Goal: Ask a question: Seek information or help from site administrators or community

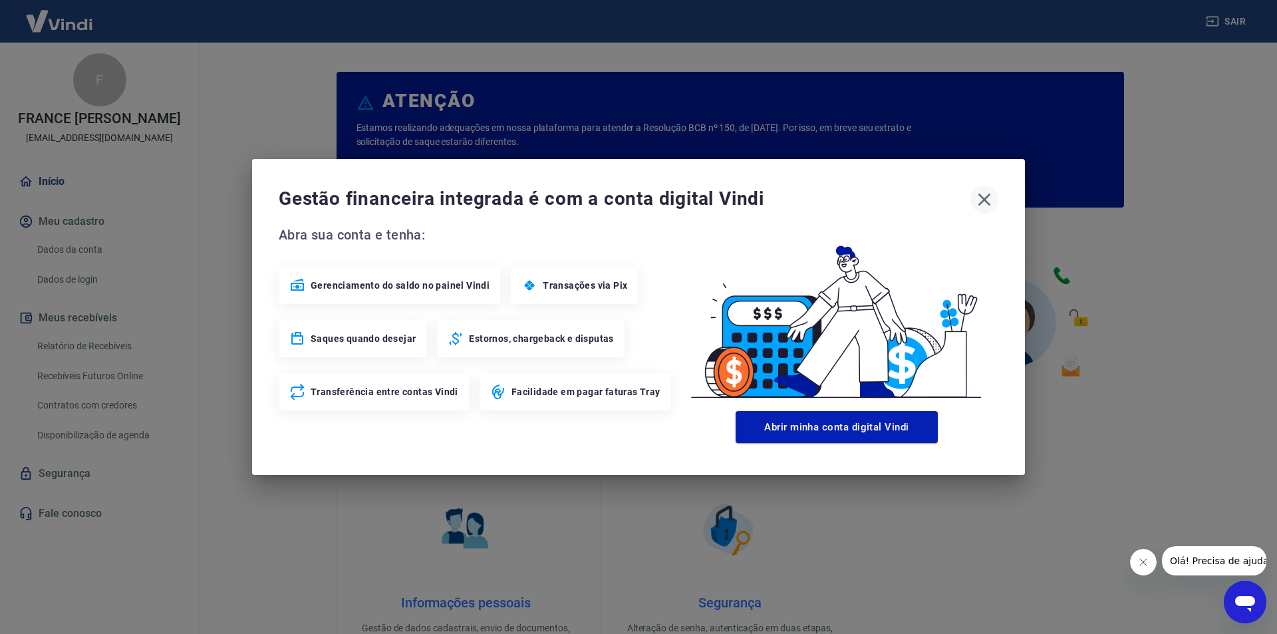
click at [979, 196] on icon "button" at bounding box center [984, 199] width 21 height 21
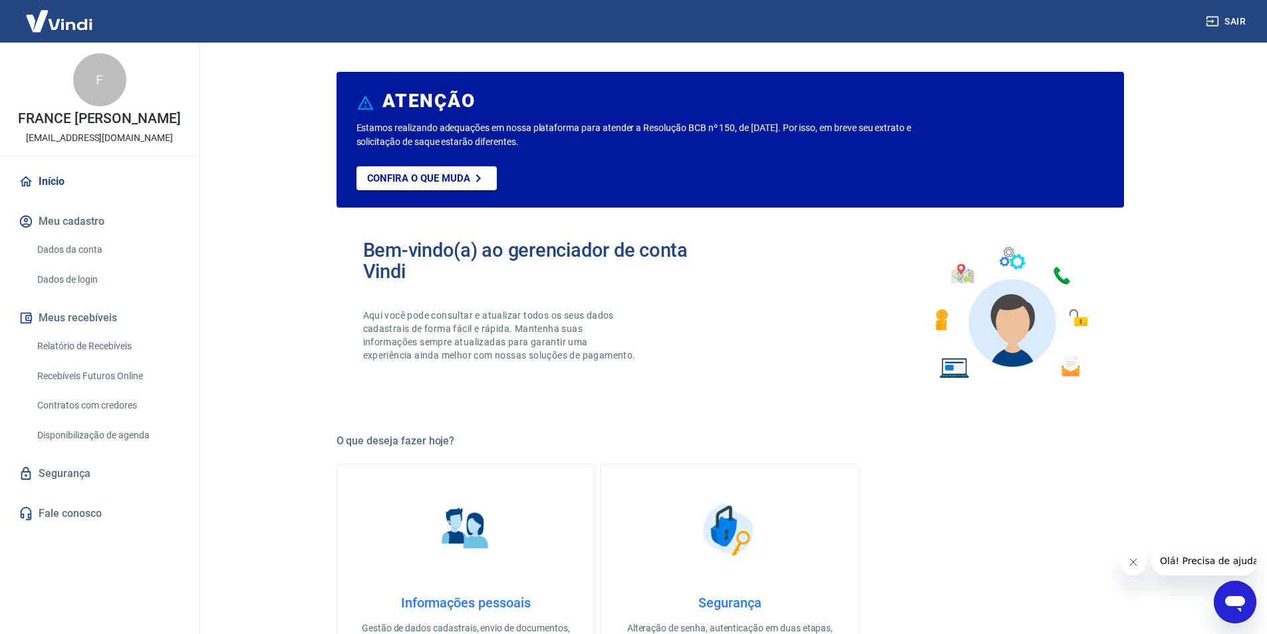
click at [1226, 598] on icon "Abrir janela de mensagens" at bounding box center [1236, 602] width 24 height 24
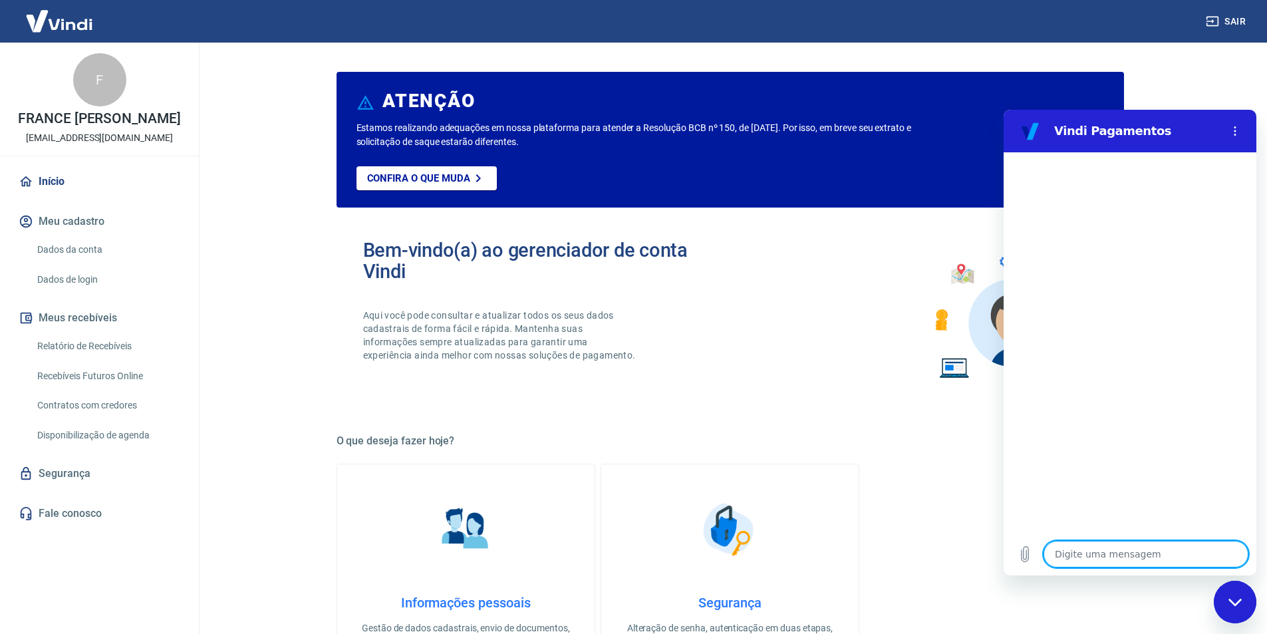
click at [1124, 552] on textarea at bounding box center [1146, 554] width 205 height 27
type textarea "b"
type textarea "x"
type textarea "bo"
type textarea "x"
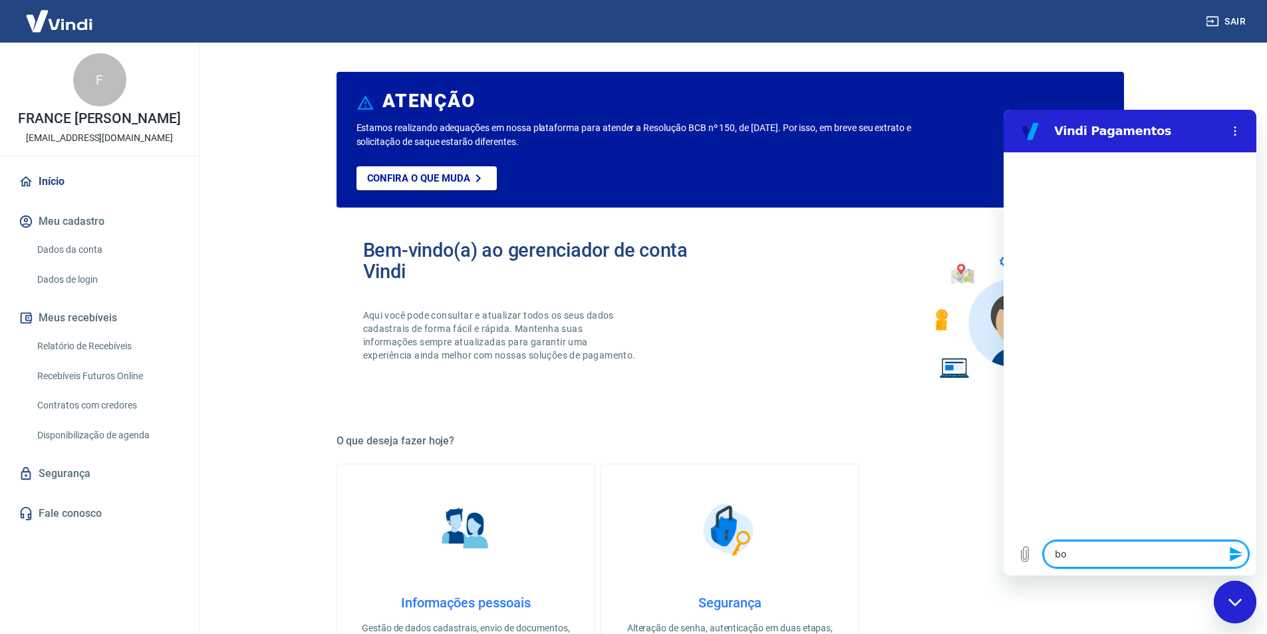
type textarea "bom"
type textarea "x"
type textarea "bom"
type textarea "x"
type textarea "bom d"
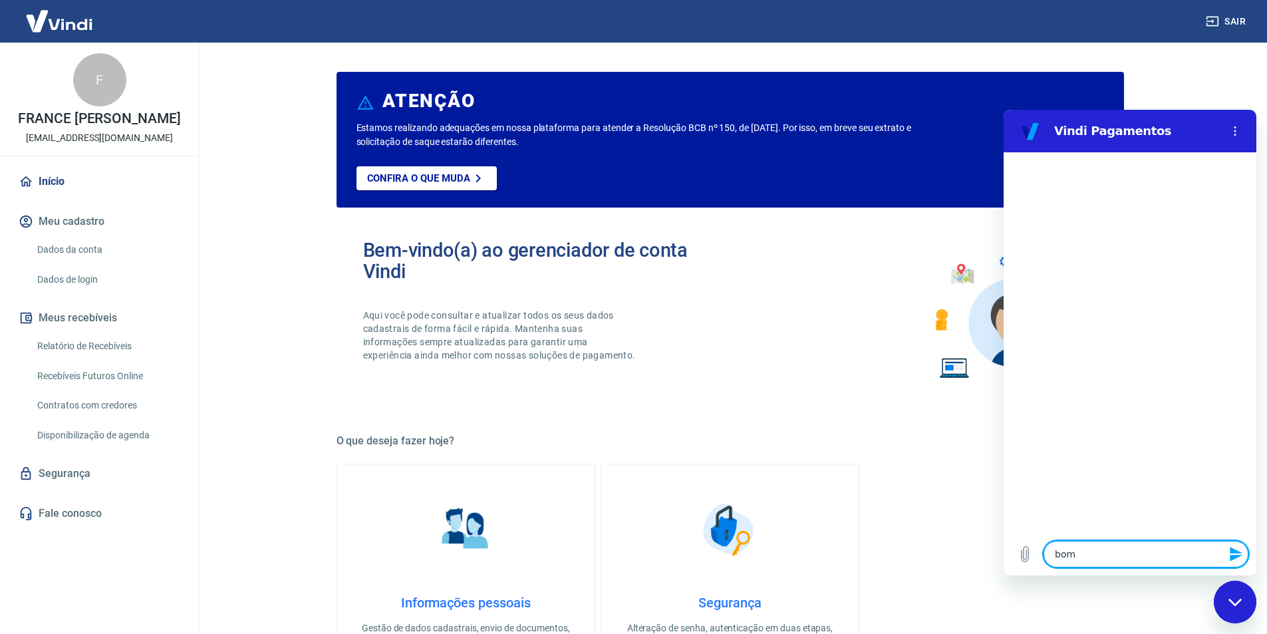
type textarea "x"
type textarea "bom di"
type textarea "x"
type textarea "bom dia"
type textarea "x"
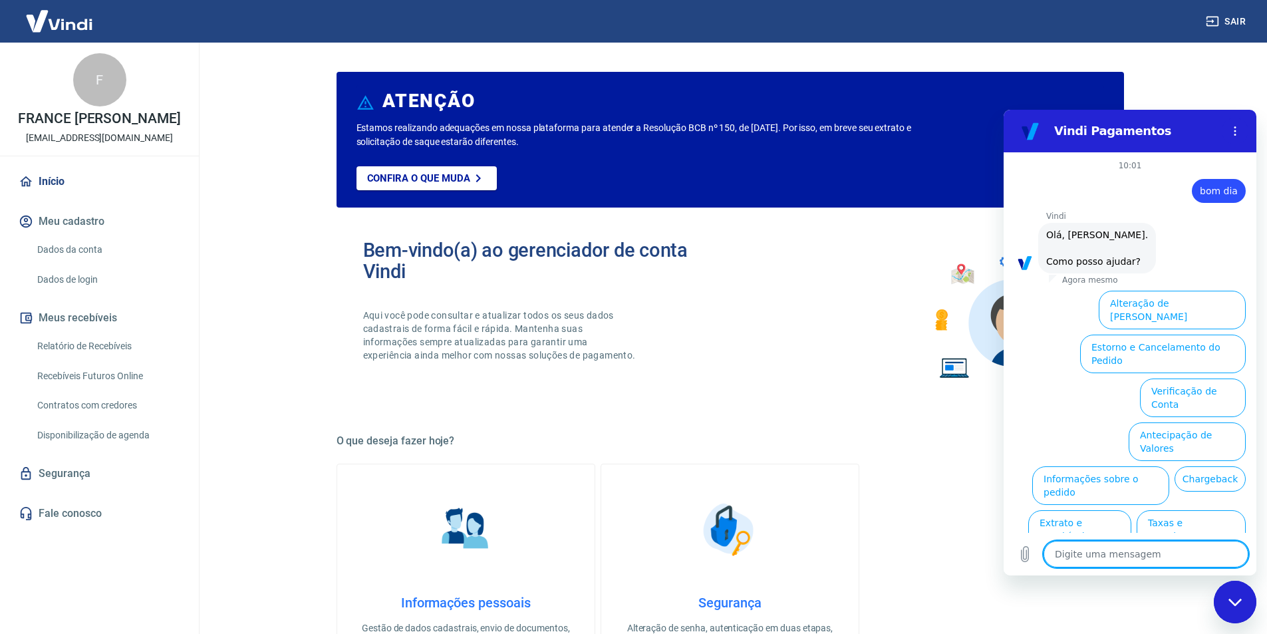
scroll to position [31, 0]
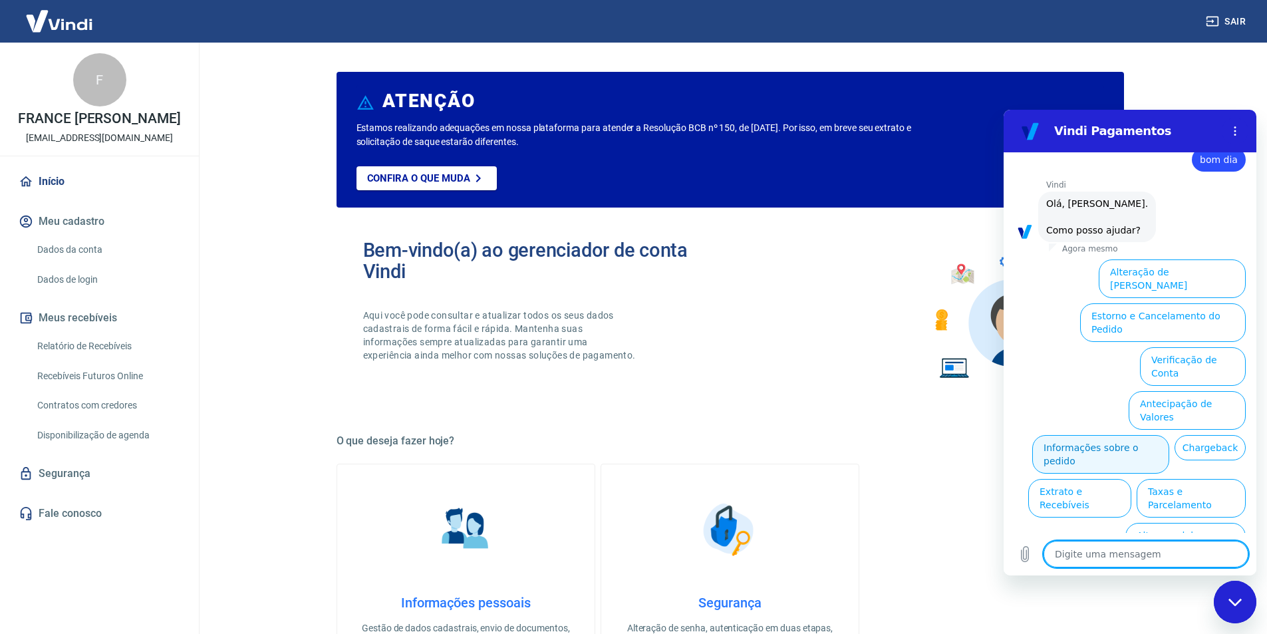
click at [1075, 435] on button "Informações sobre o pedido" at bounding box center [1101, 454] width 137 height 39
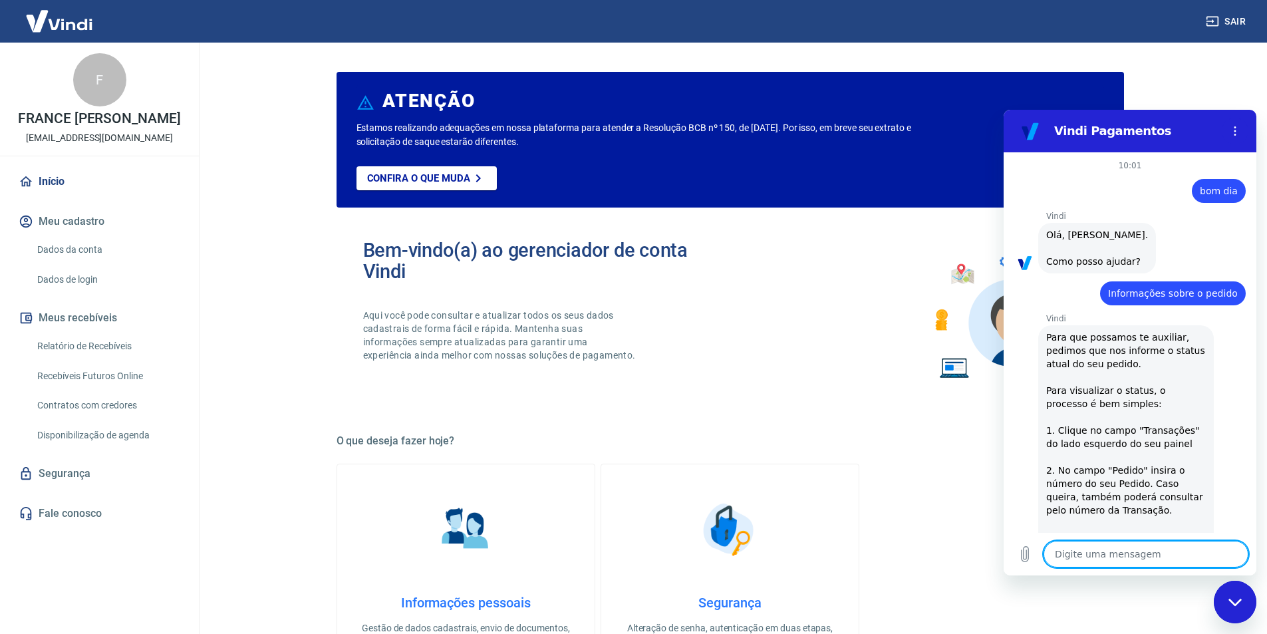
scroll to position [260, 0]
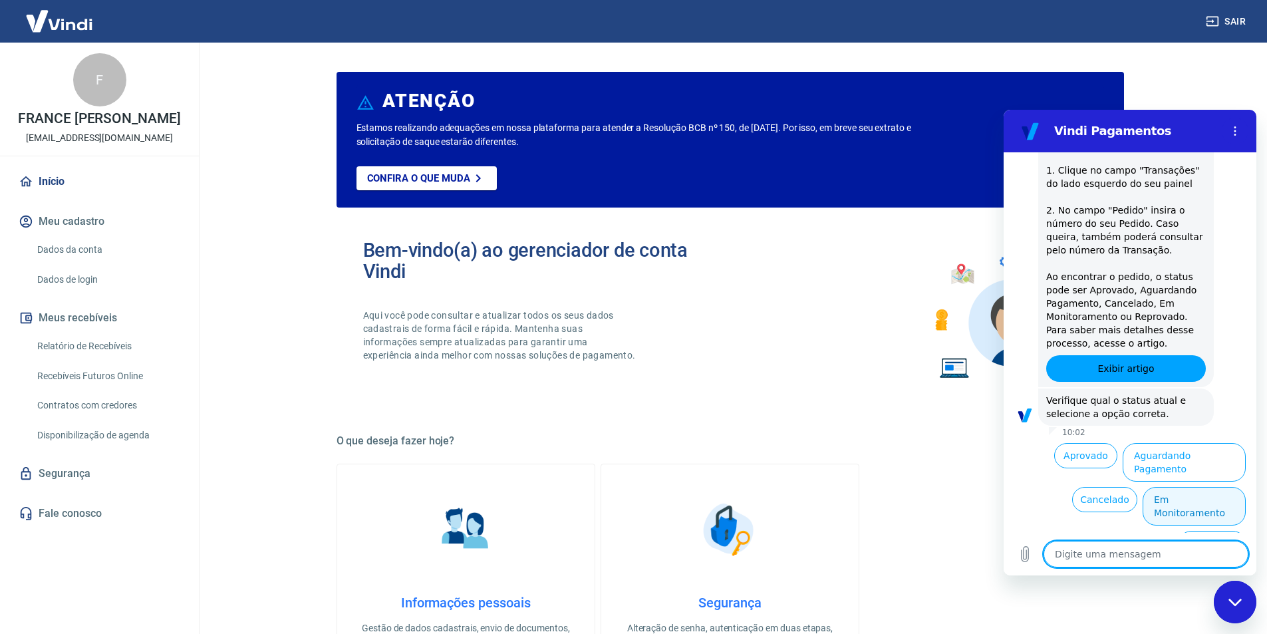
click at [1182, 494] on button "Em Monitoramento" at bounding box center [1194, 506] width 103 height 39
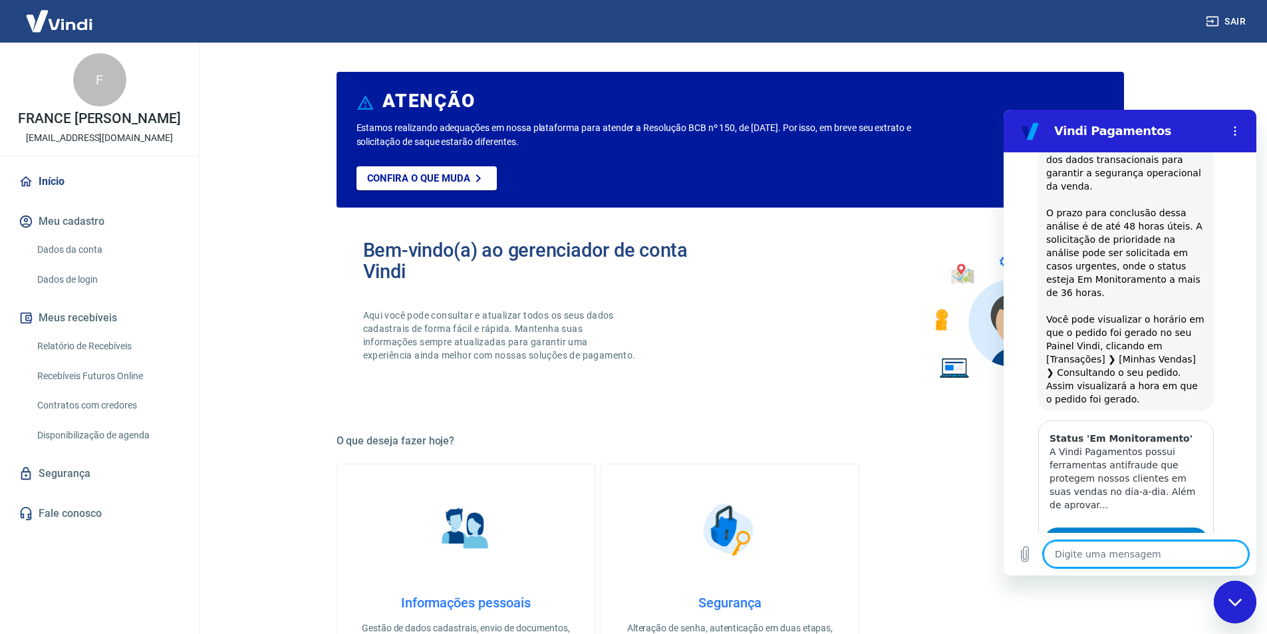
type textarea "x"
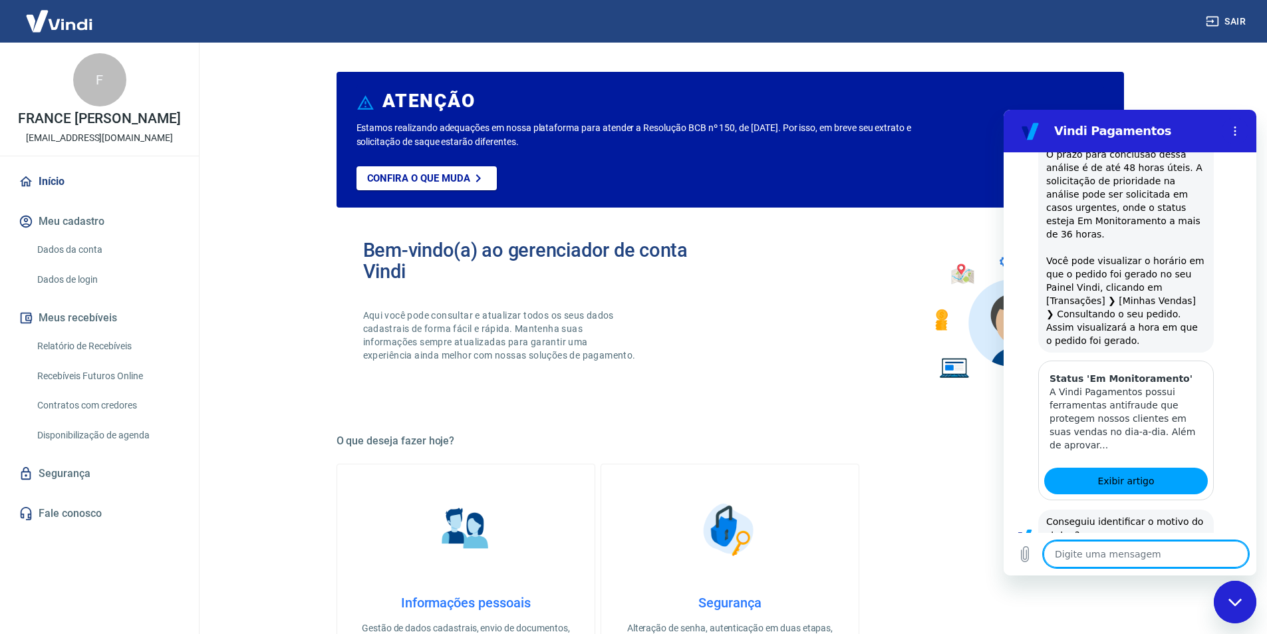
scroll to position [836, 0]
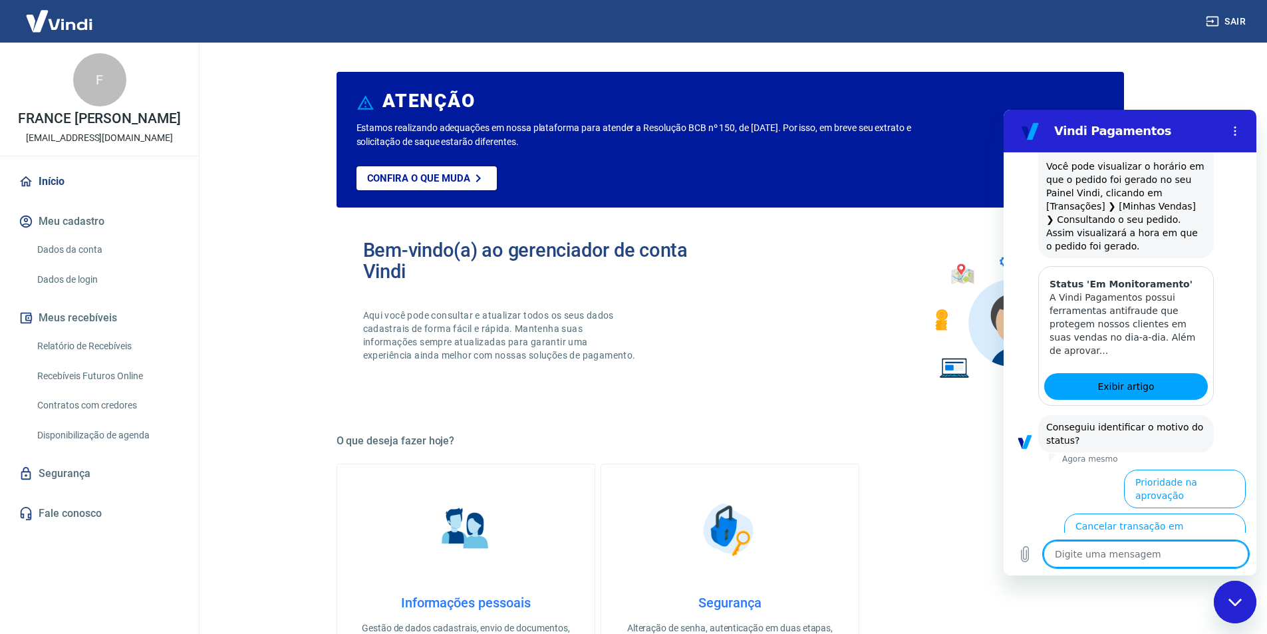
click at [1130, 553] on textarea at bounding box center [1146, 554] width 205 height 27
type textarea "f"
type textarea "x"
type textarea "fa"
type textarea "x"
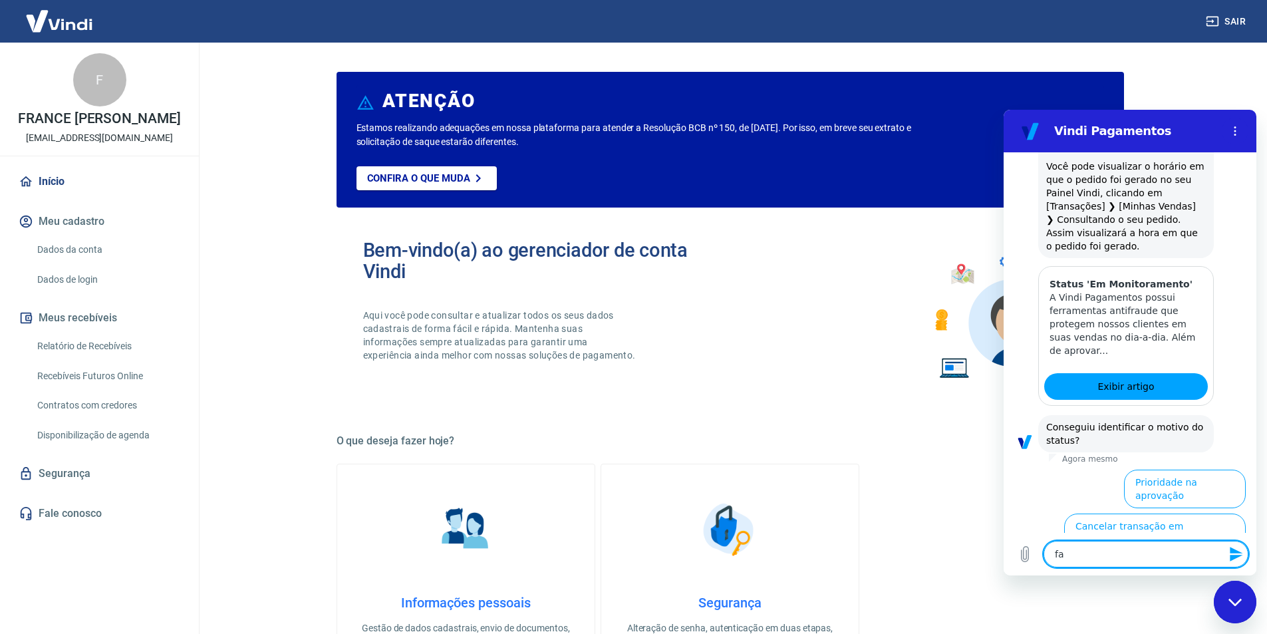
type textarea "fal"
type textarea "x"
type textarea "fala"
type textarea "x"
type textarea "falar"
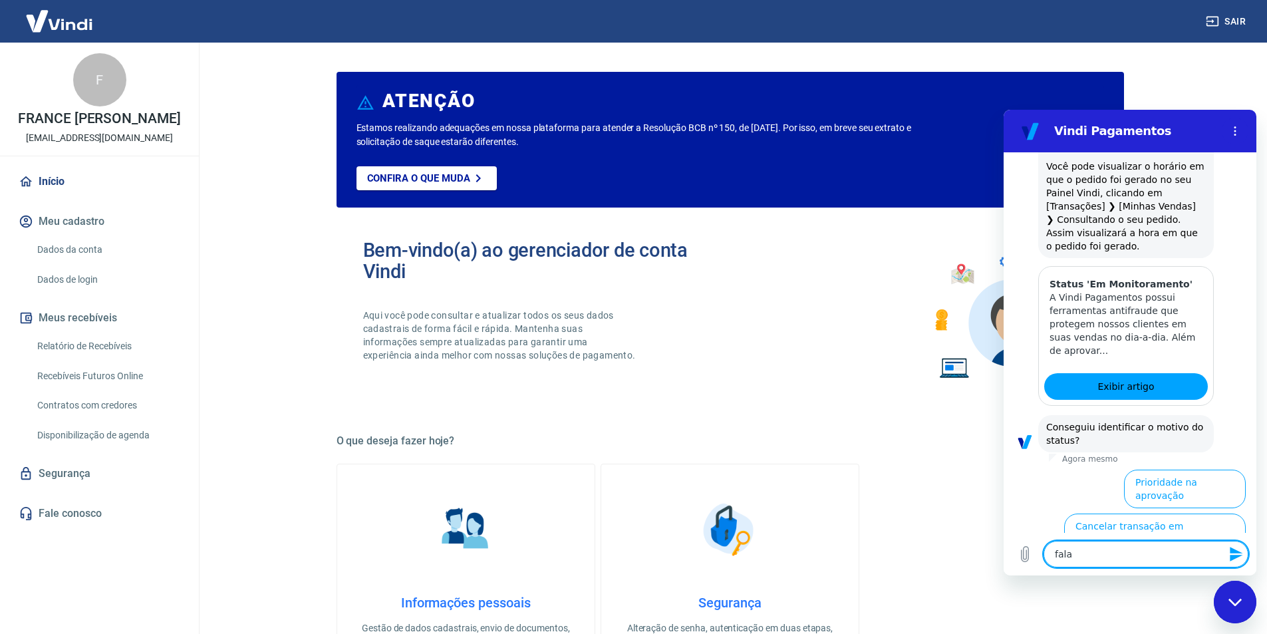
type textarea "x"
type textarea "falar"
type textarea "x"
type textarea "falar c"
type textarea "x"
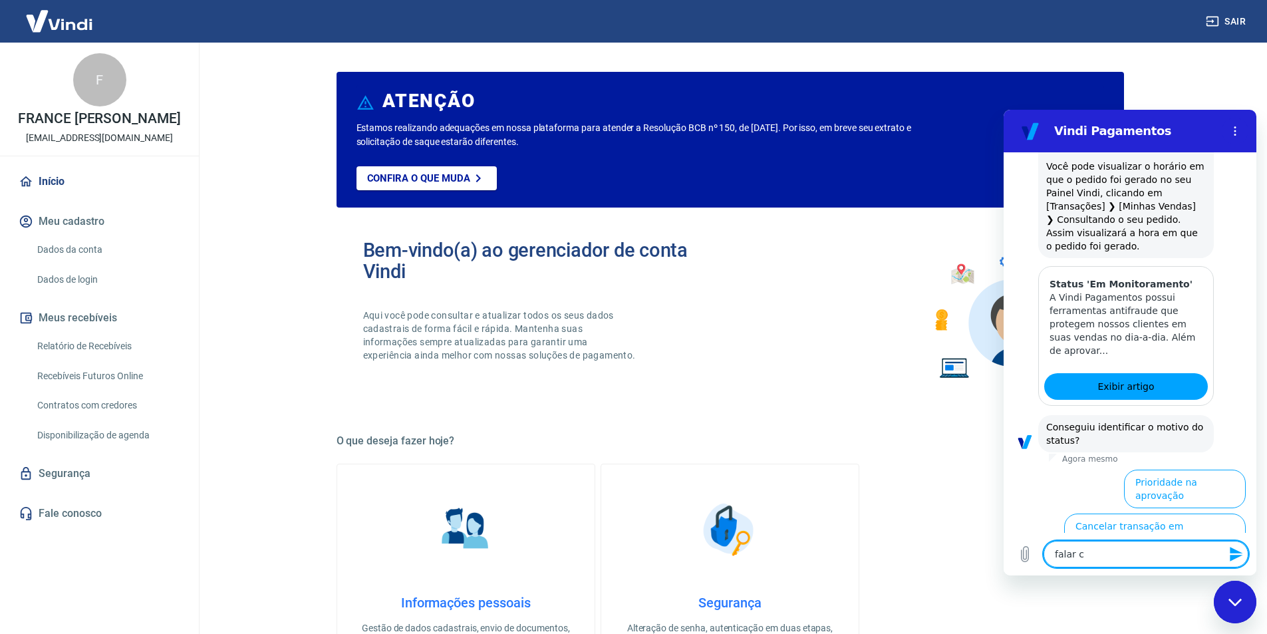
type textarea "falar co"
type textarea "x"
type textarea "falar com"
type textarea "x"
type textarea "falar com"
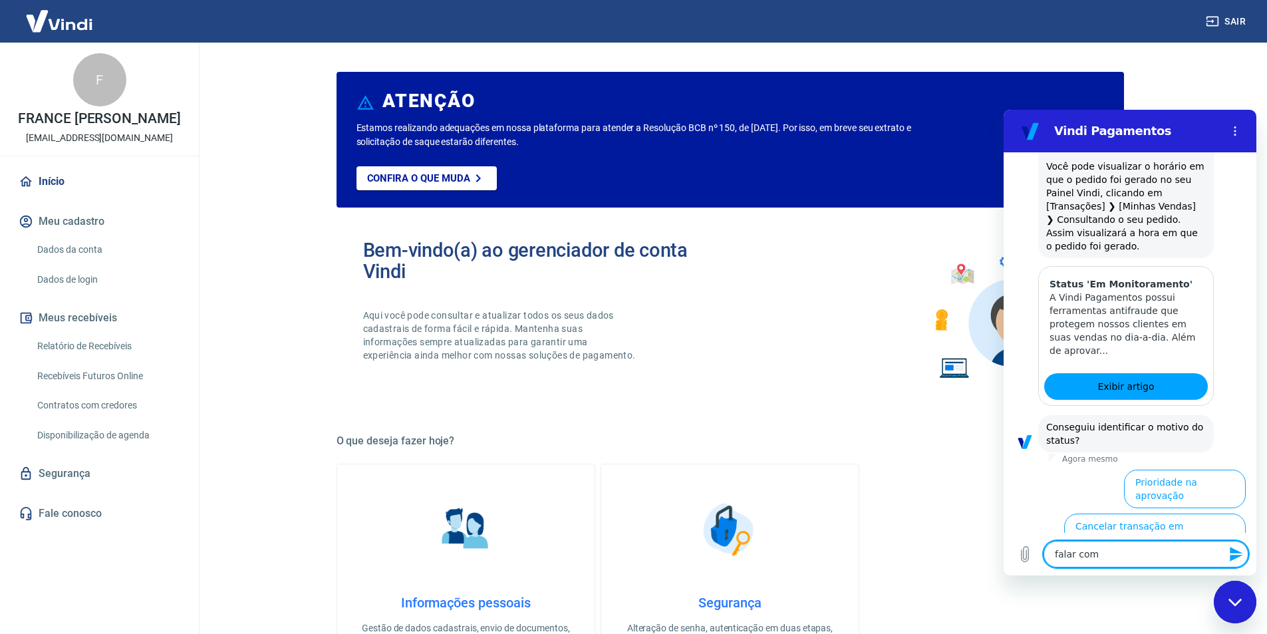
type textarea "x"
type textarea "falar com a"
type textarea "x"
type textarea "falar com at"
type textarea "x"
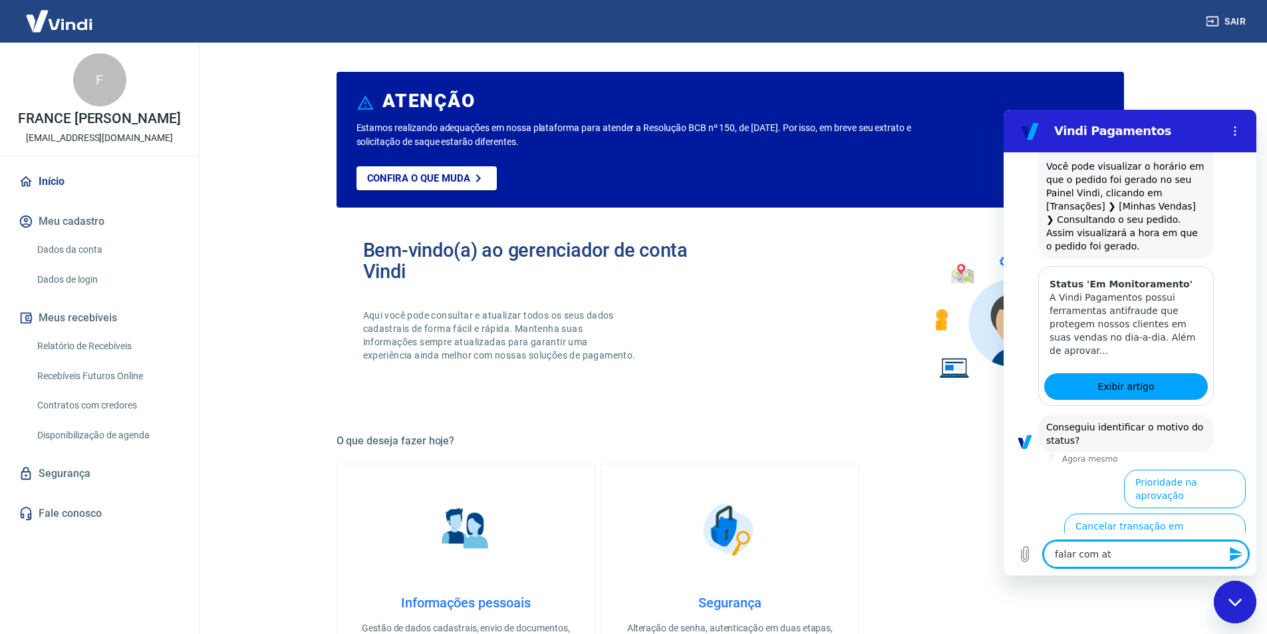
type textarea "falar com ate"
type textarea "x"
type textarea "falar com aten"
type textarea "x"
type textarea "falar com atend"
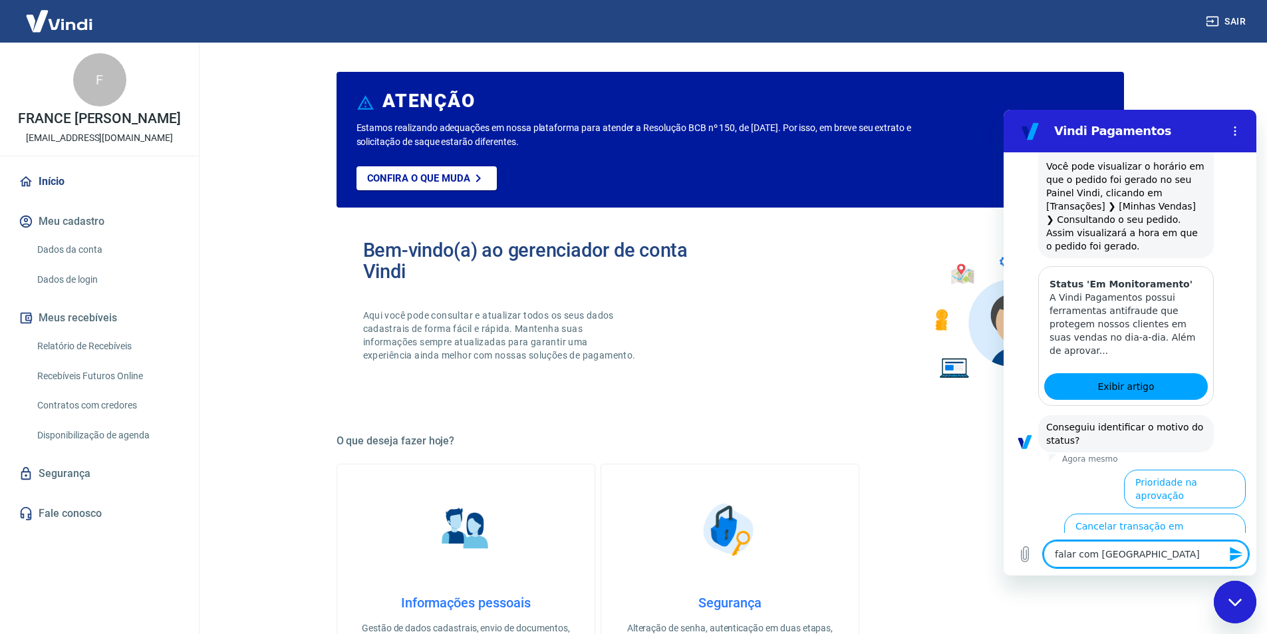
type textarea "x"
type textarea "falar com atende"
type textarea "x"
type textarea "falar com atenden"
type textarea "x"
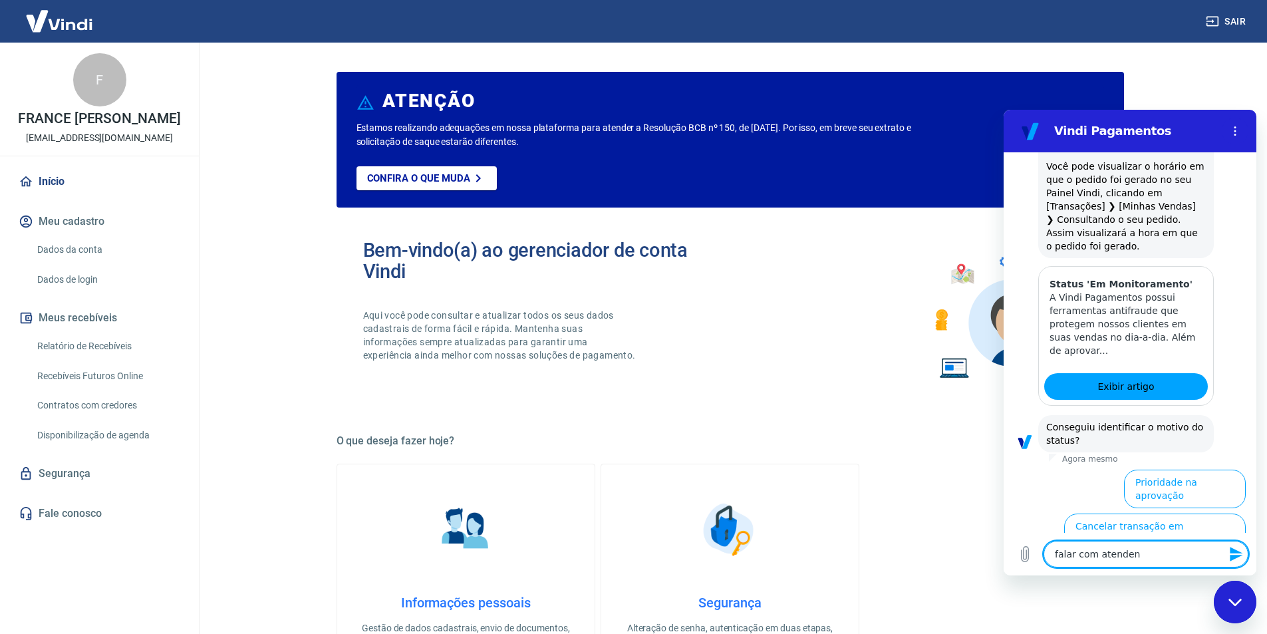
type textarea "falar com atendent"
type textarea "x"
type textarea "falar com atendente"
type textarea "x"
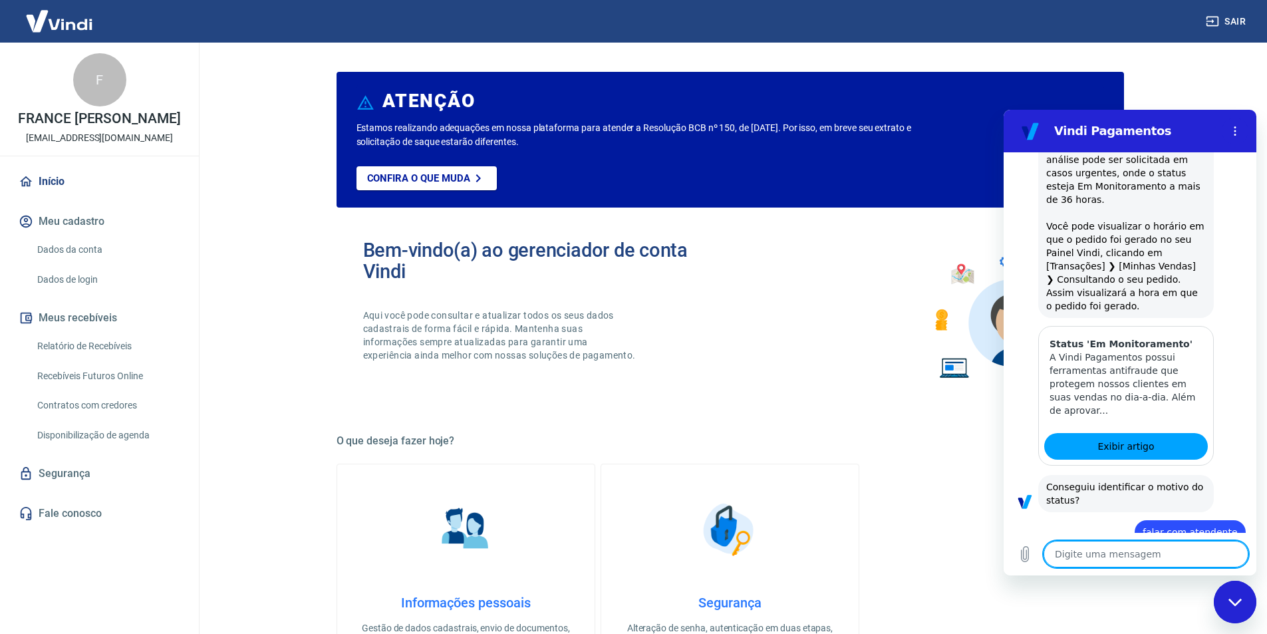
type textarea "x"
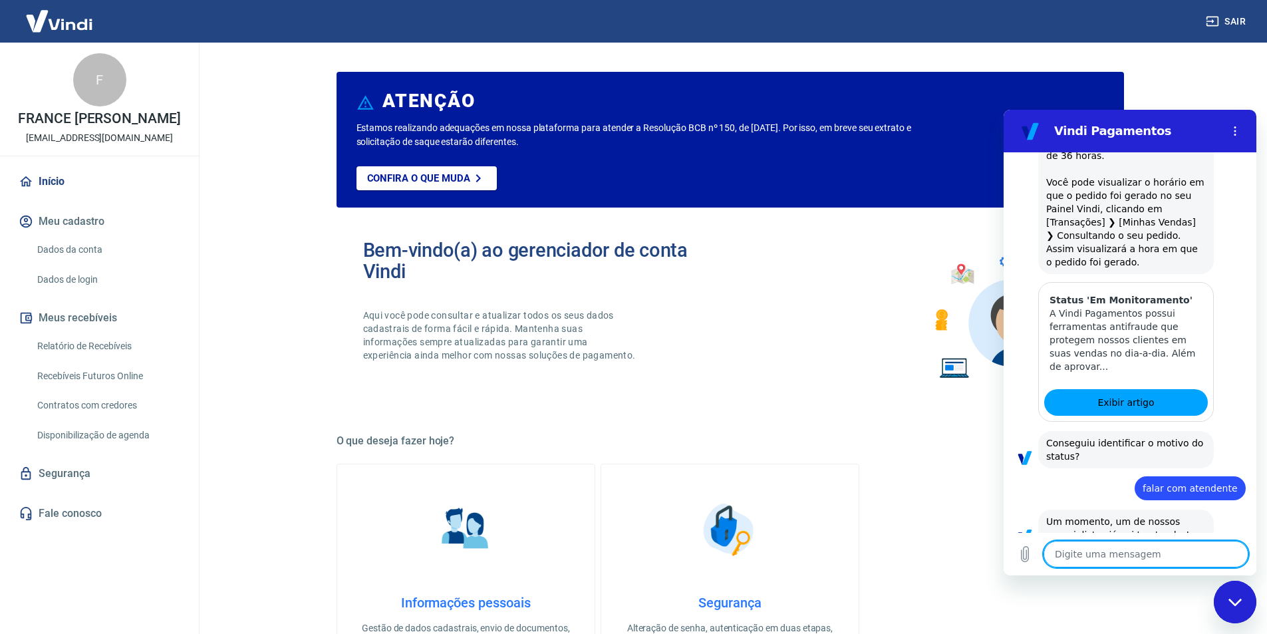
scroll to position [823, 0]
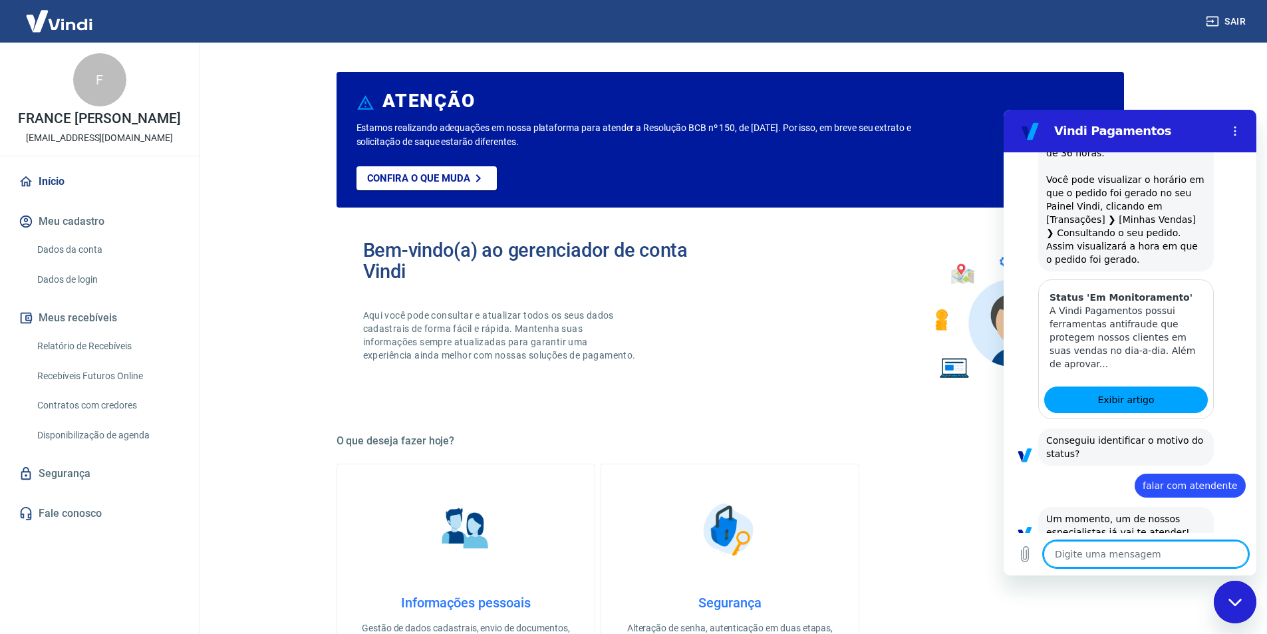
type textarea "s"
type textarea "x"
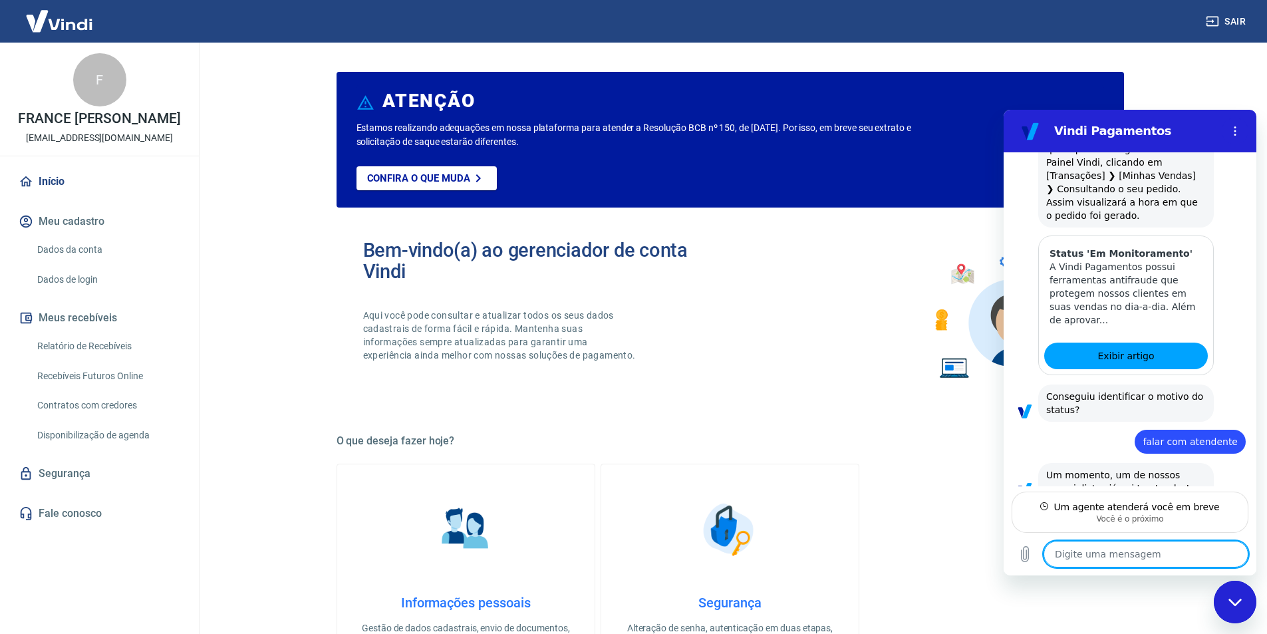
scroll to position [870, 0]
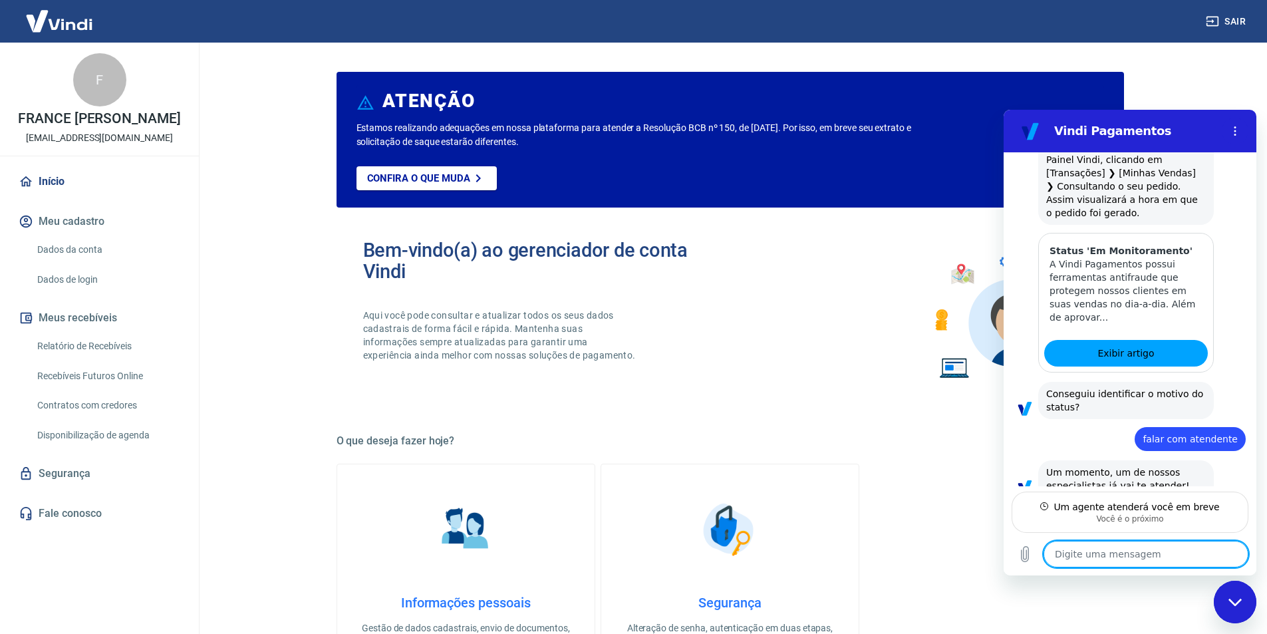
type textarea "x"
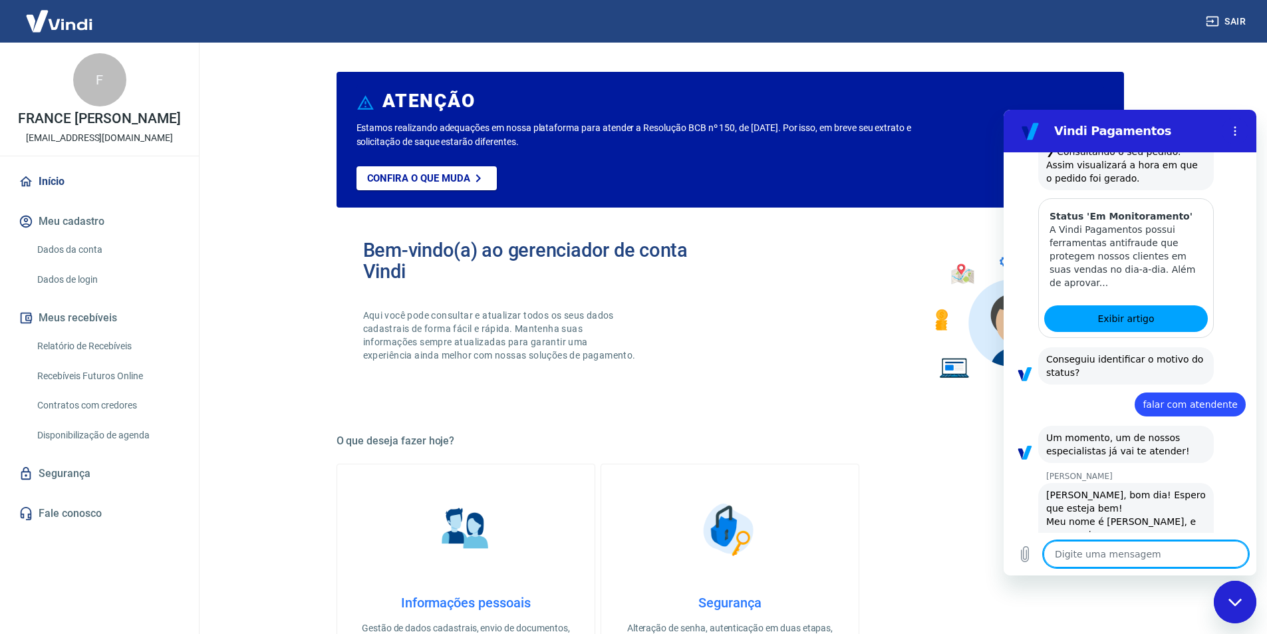
type textarea "o"
type textarea "x"
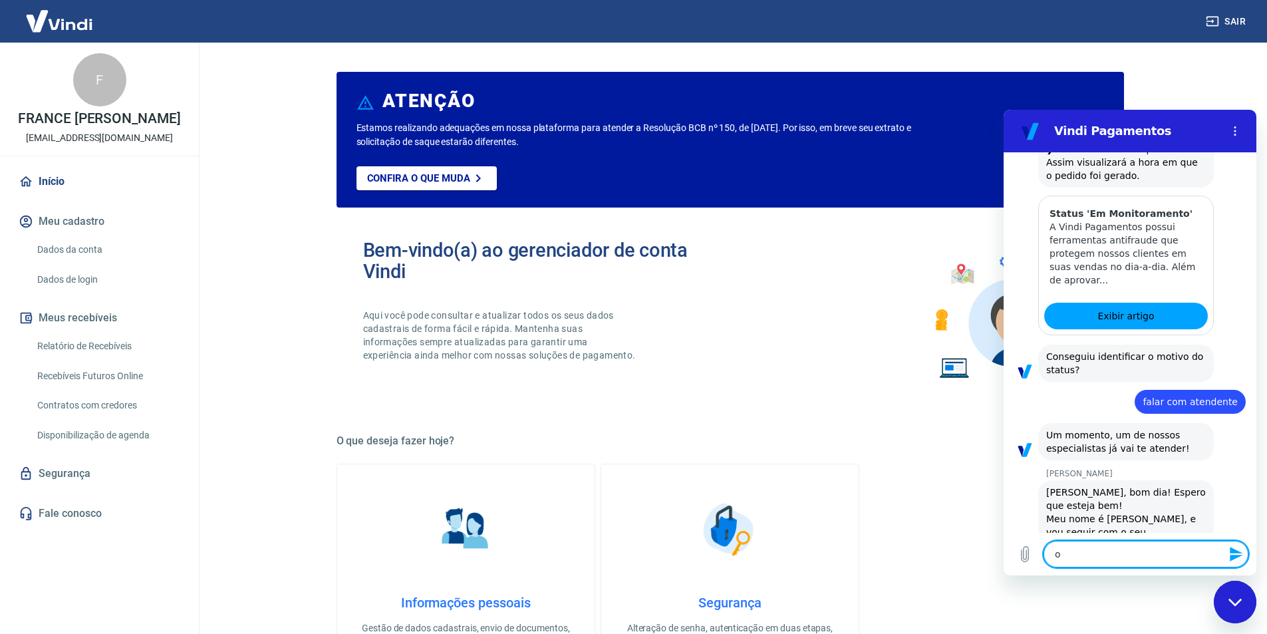
type textarea "ok"
type textarea "x"
type textarea "o"
type textarea "x"
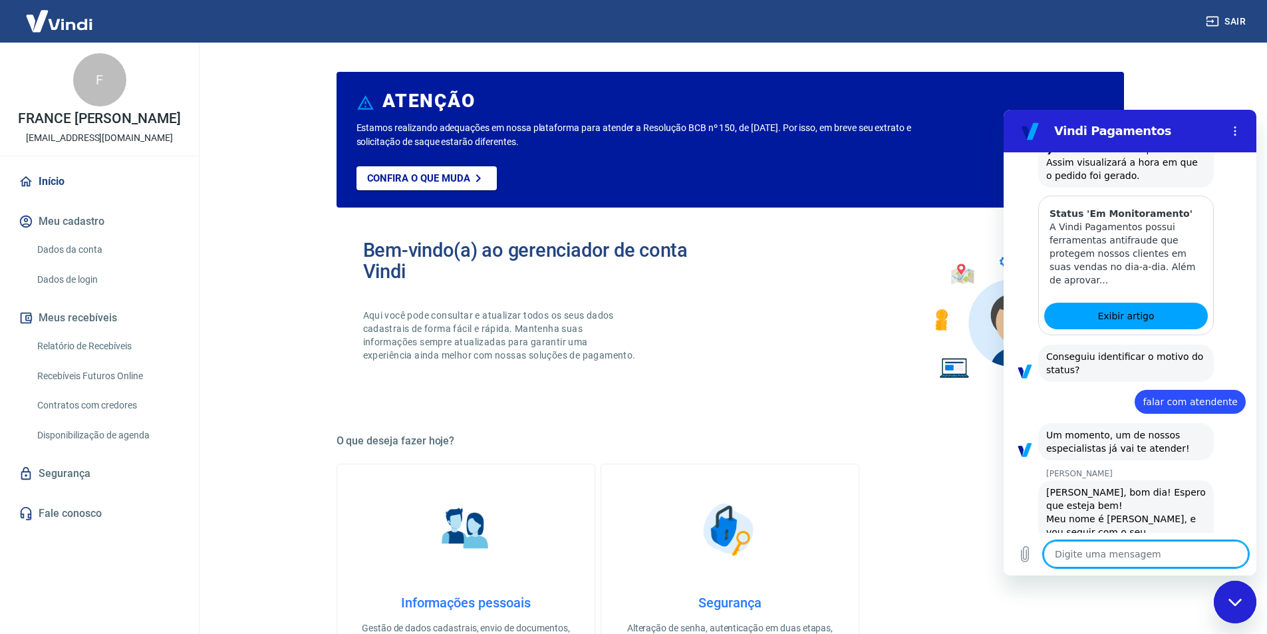
type textarea "B"
type textarea "x"
type textarea "Bo"
type textarea "x"
type textarea "Bom"
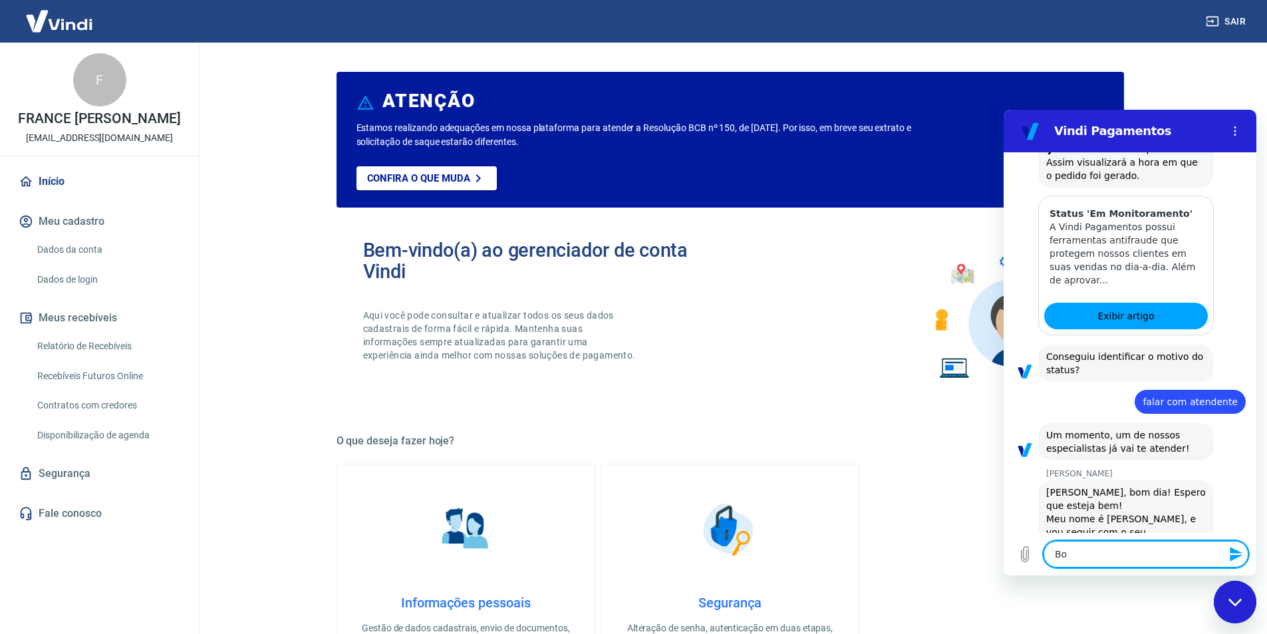
type textarea "x"
type textarea "Bom"
type textarea "x"
type textarea "Bom i"
type textarea "x"
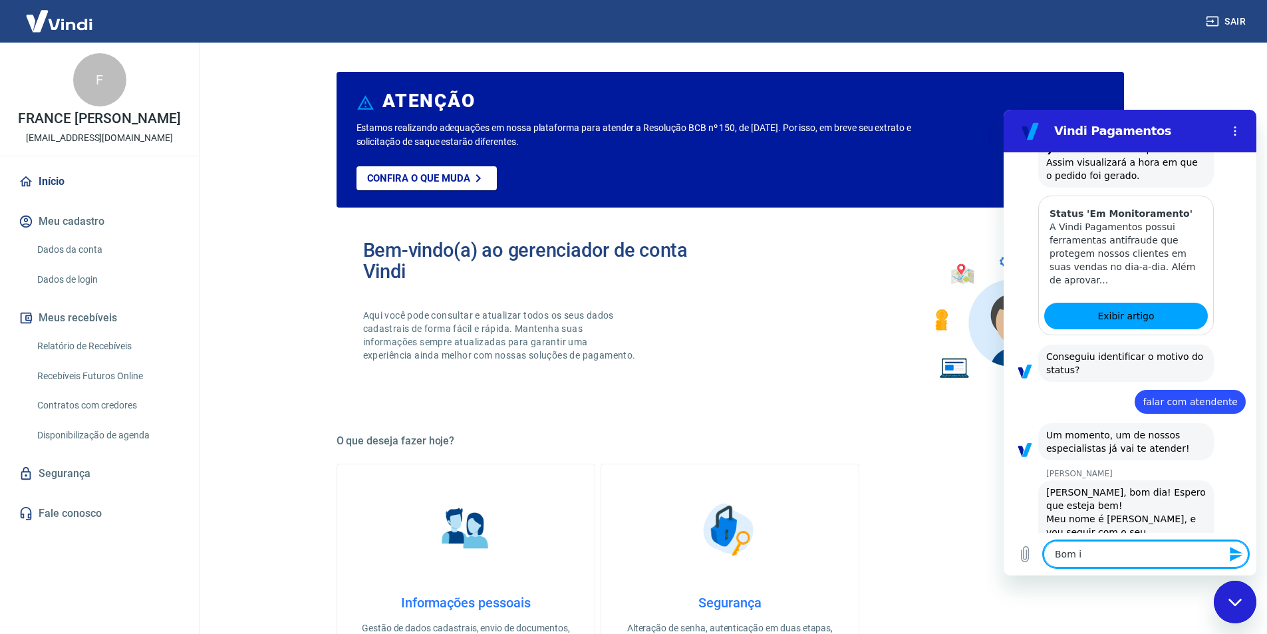
type textarea "Bom id"
type textarea "x"
type textarea "Bom i"
type textarea "x"
type textarea "Bom"
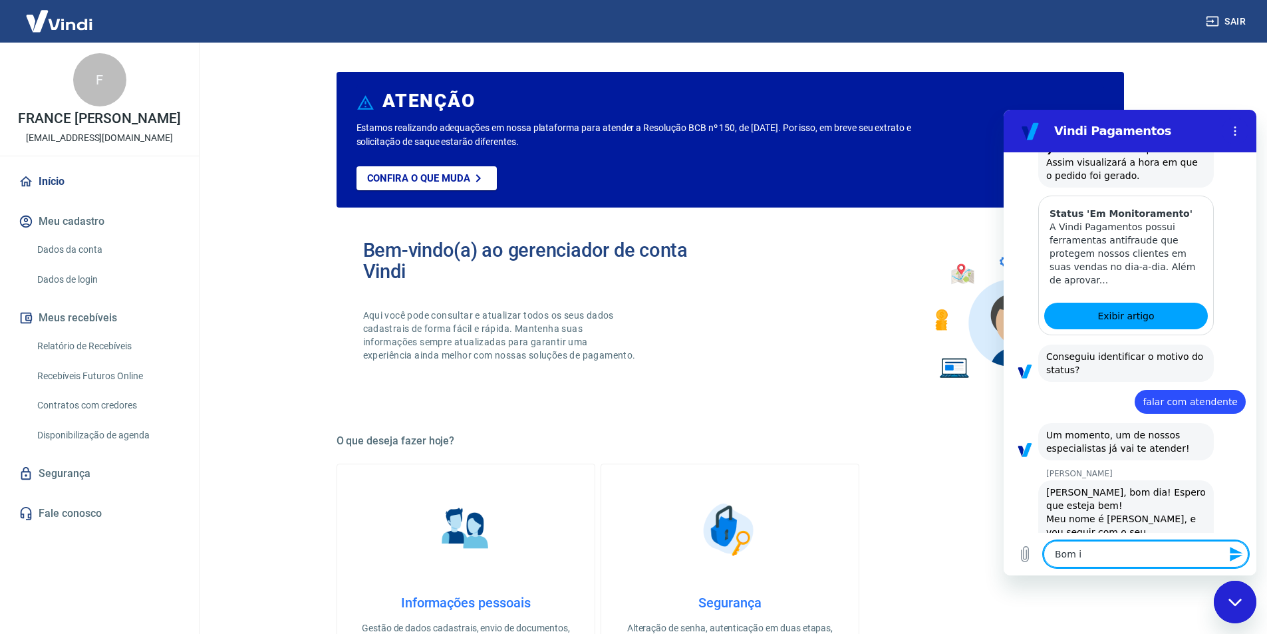
type textarea "x"
type textarea "Bom d"
type textarea "x"
type textarea "Bom di"
type textarea "x"
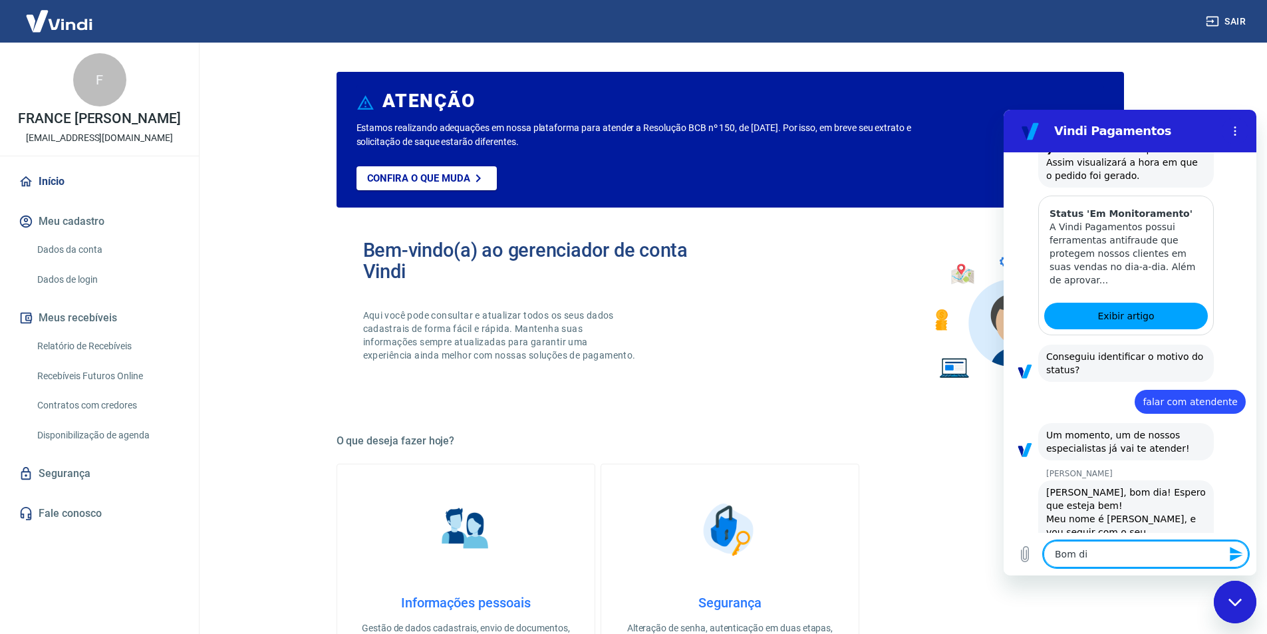
type textarea "Bom dia"
type textarea "x"
type textarea "Bom dia,"
type textarea "x"
type textarea "Bom dia,"
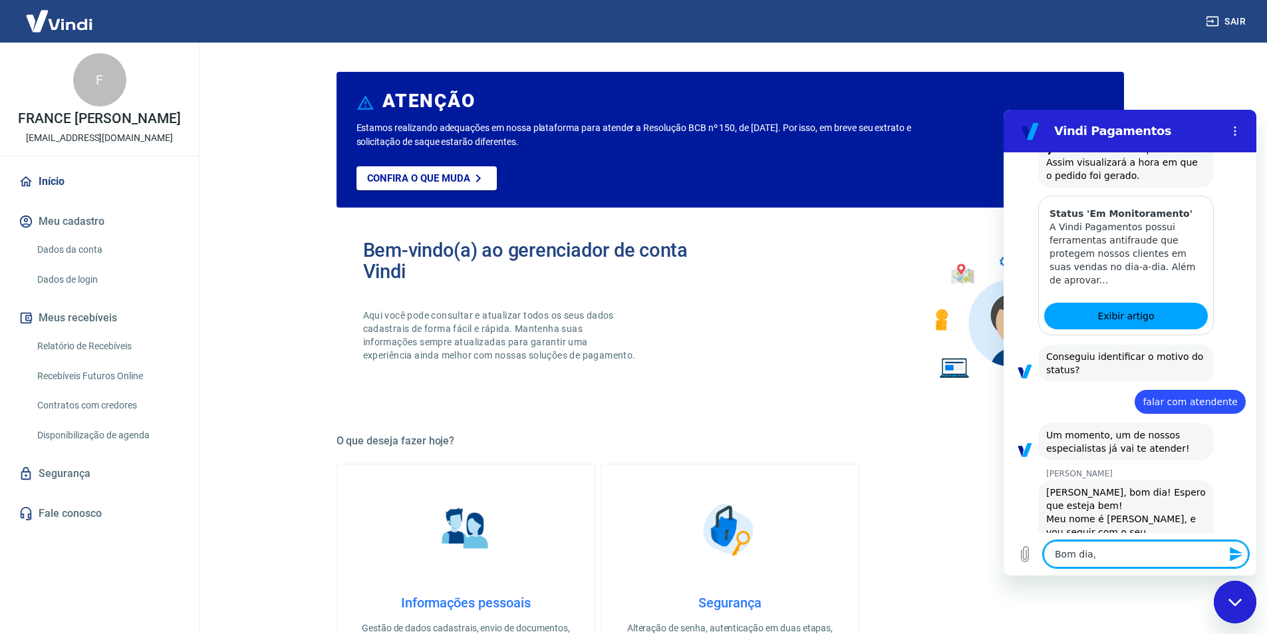
type textarea "x"
type textarea "Bom dia, t"
type textarea "x"
type textarea "Bom dia, tu"
type textarea "x"
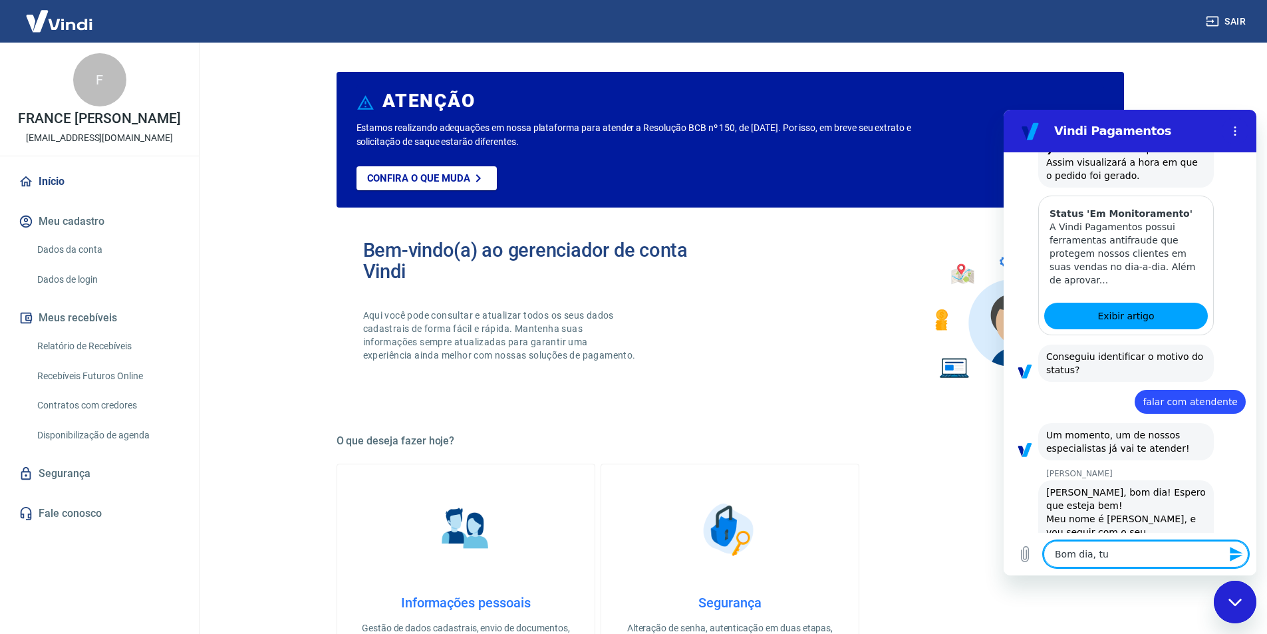
type textarea "Bom dia, tud"
type textarea "x"
type textarea "Bom dia, tudo"
type textarea "x"
type textarea "Bom dia, tudo"
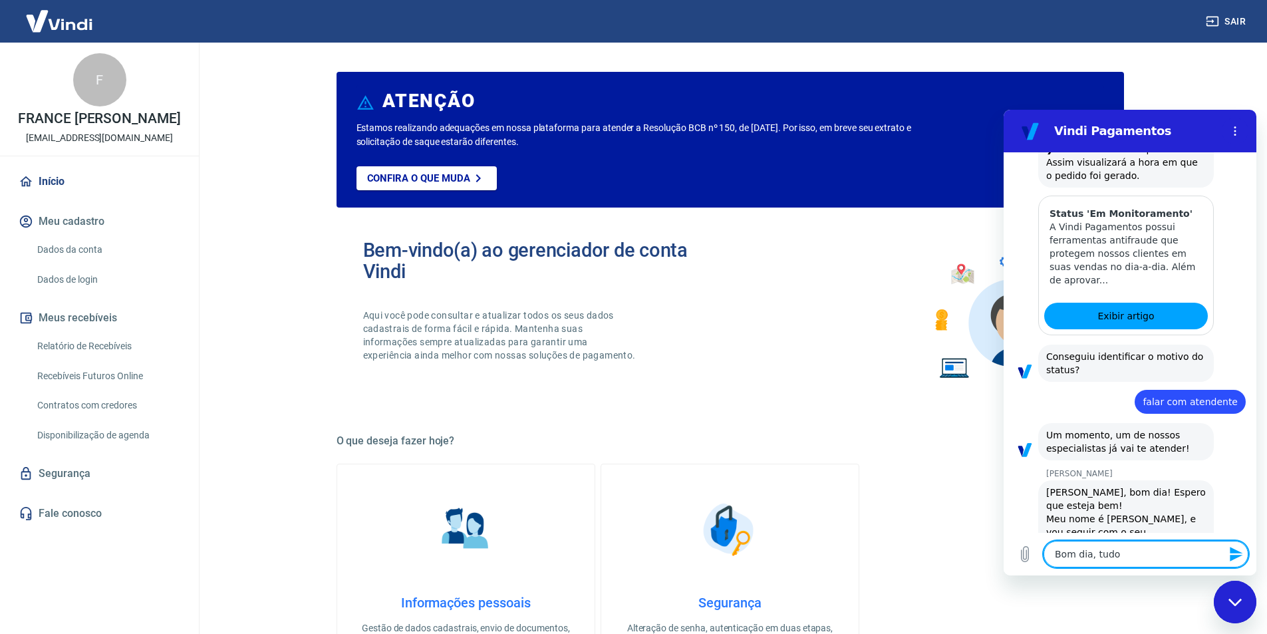
type textarea "x"
type textarea "Bom dia, tudo b"
type textarea "x"
type textarea "Bom dia, tudo be"
type textarea "x"
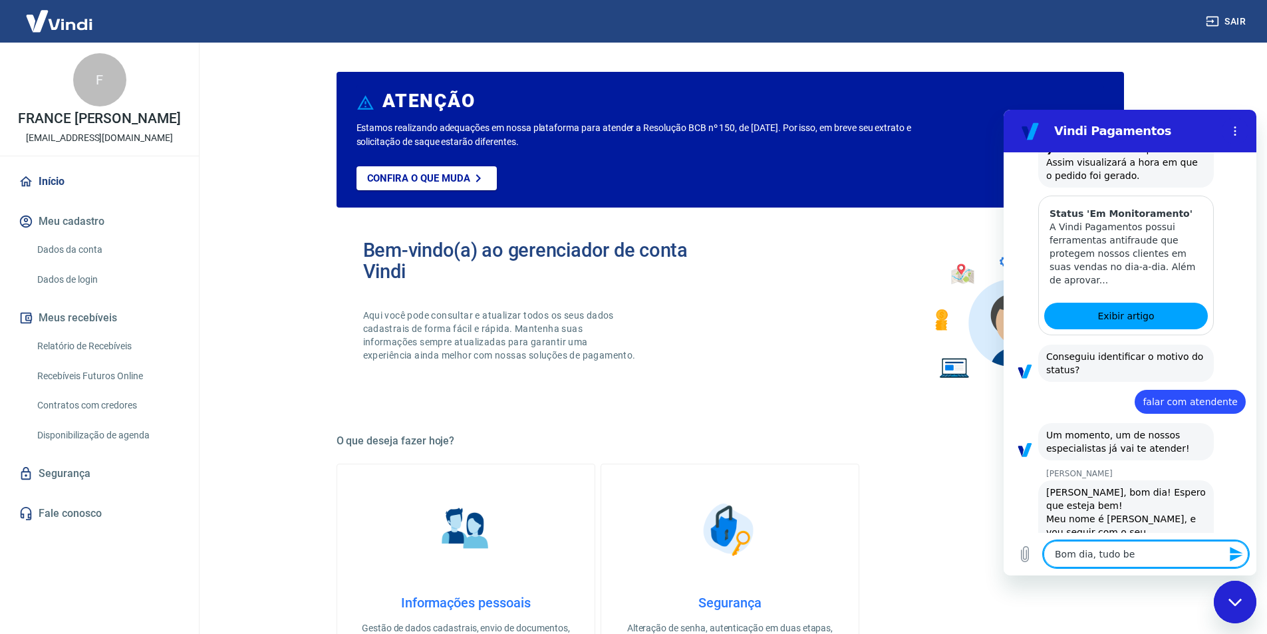
type textarea "Bom dia, tudo bem"
type textarea "x"
type textarea "Bom dia, tudo bem?"
type textarea "x"
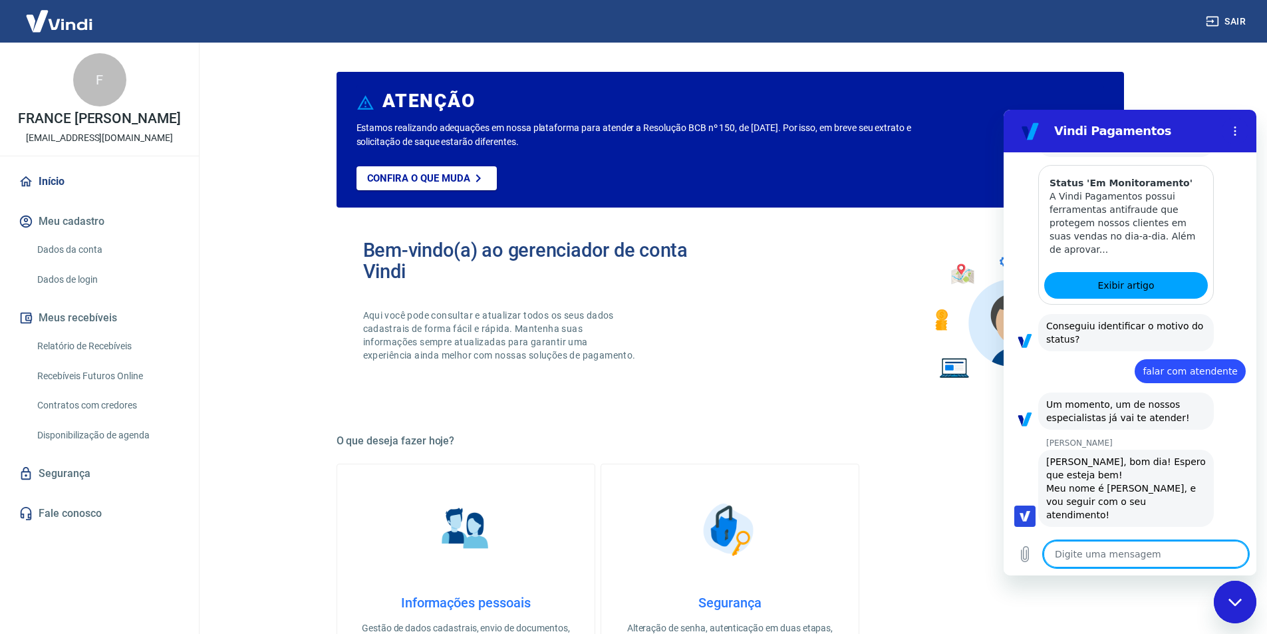
type textarea "x"
type textarea "r"
type textarea "x"
type textarea "re"
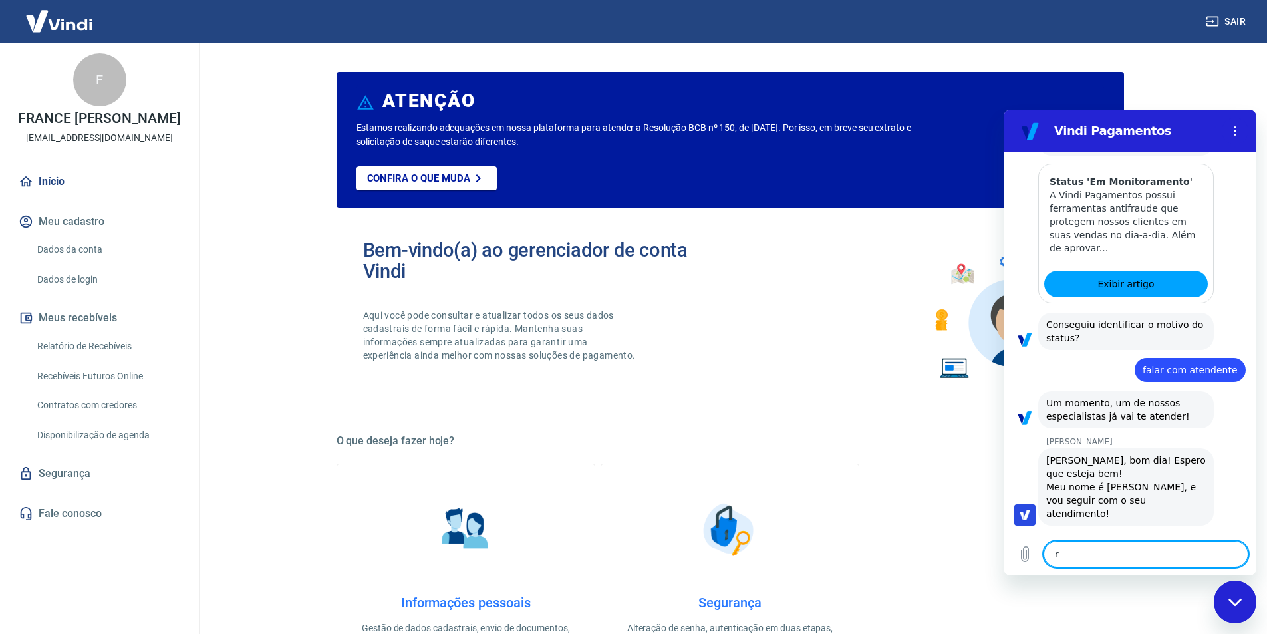
type textarea "x"
type textarea "rec"
type textarea "x"
type textarea "re"
type textarea "x"
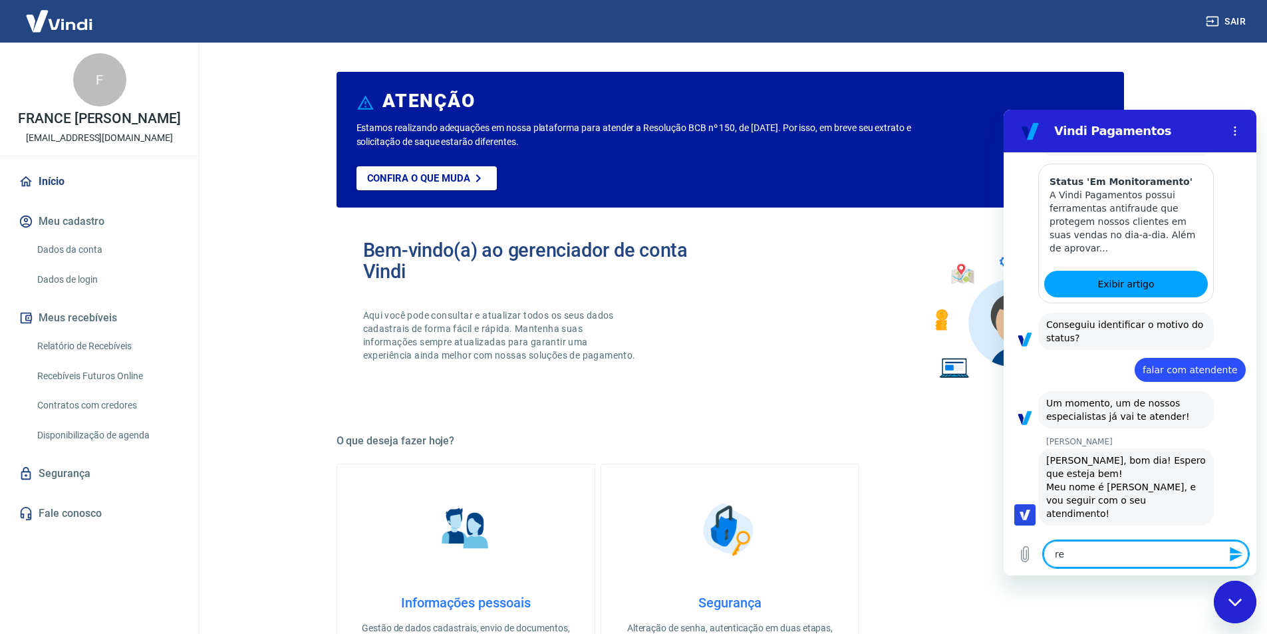
type textarea "r"
type textarea "x"
type textarea "r"
type textarea "x"
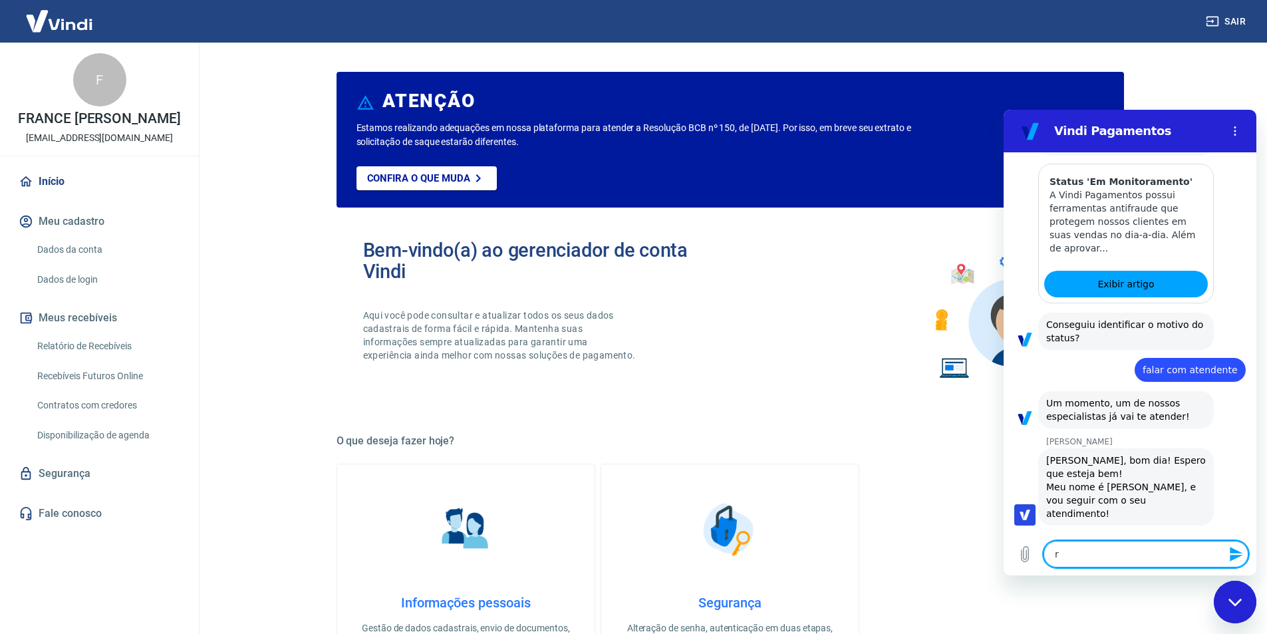
type textarea "re"
type textarea "x"
type textarea "rec"
type textarea "x"
type textarea "rece"
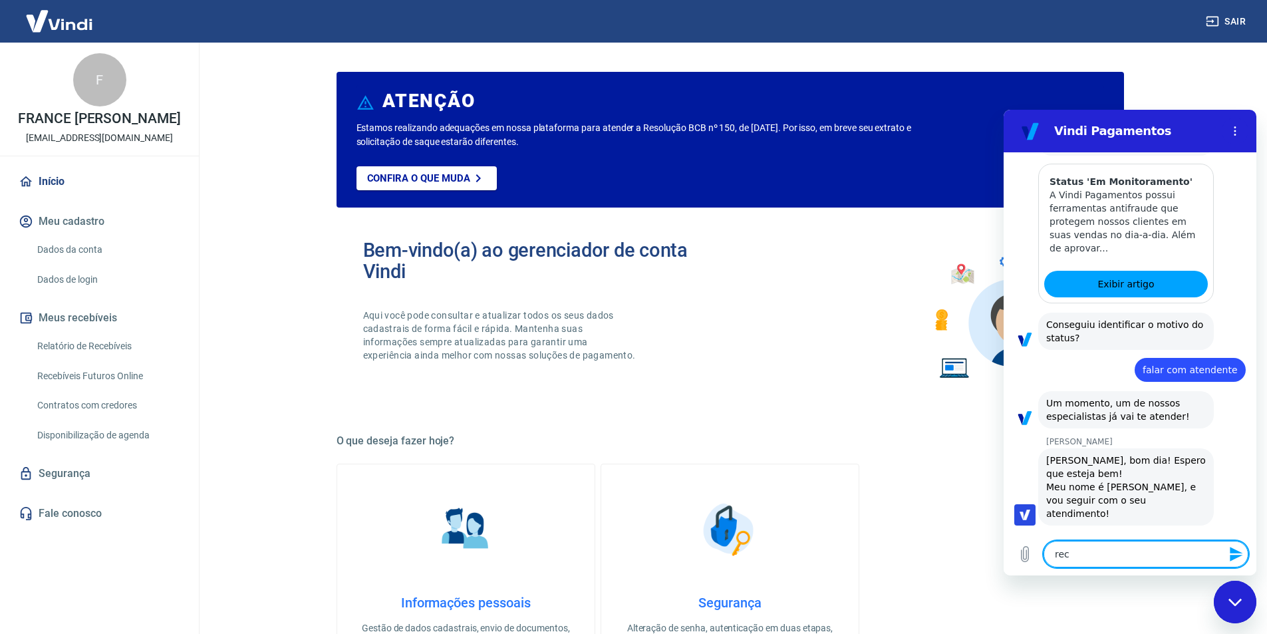
type textarea "x"
type textarea "receb"
type textarea "x"
type textarea "recebi"
type textarea "x"
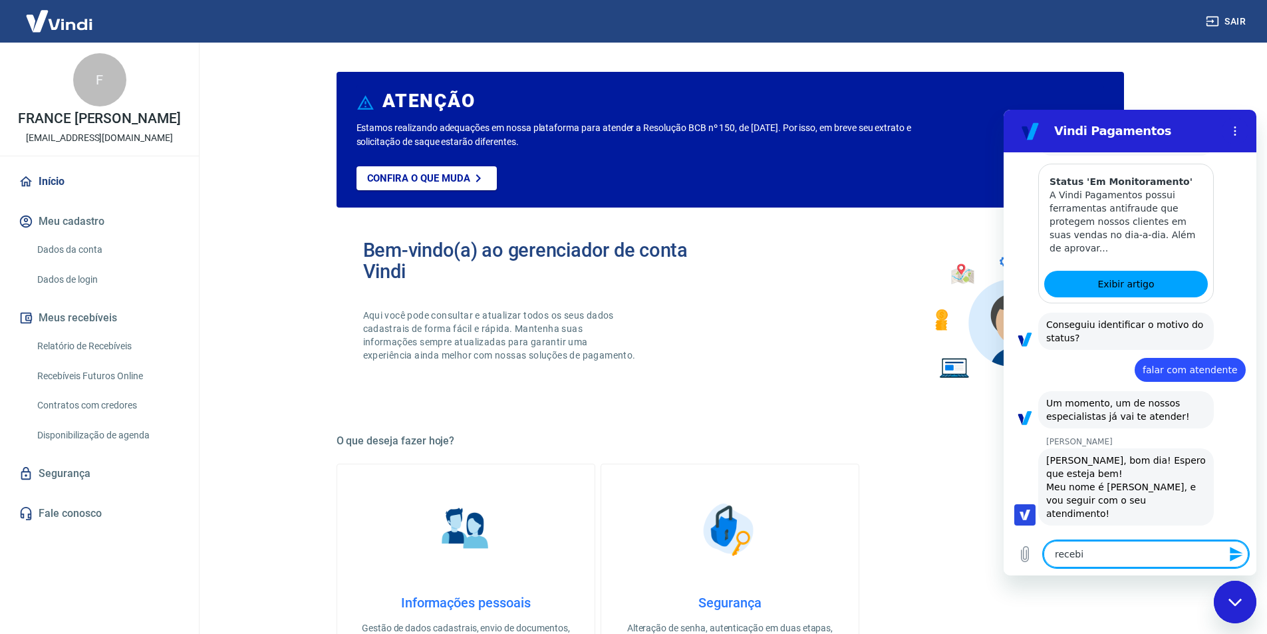
type textarea "recebi"
type textarea "x"
type textarea "recebi u"
type textarea "x"
type textarea "recebi um"
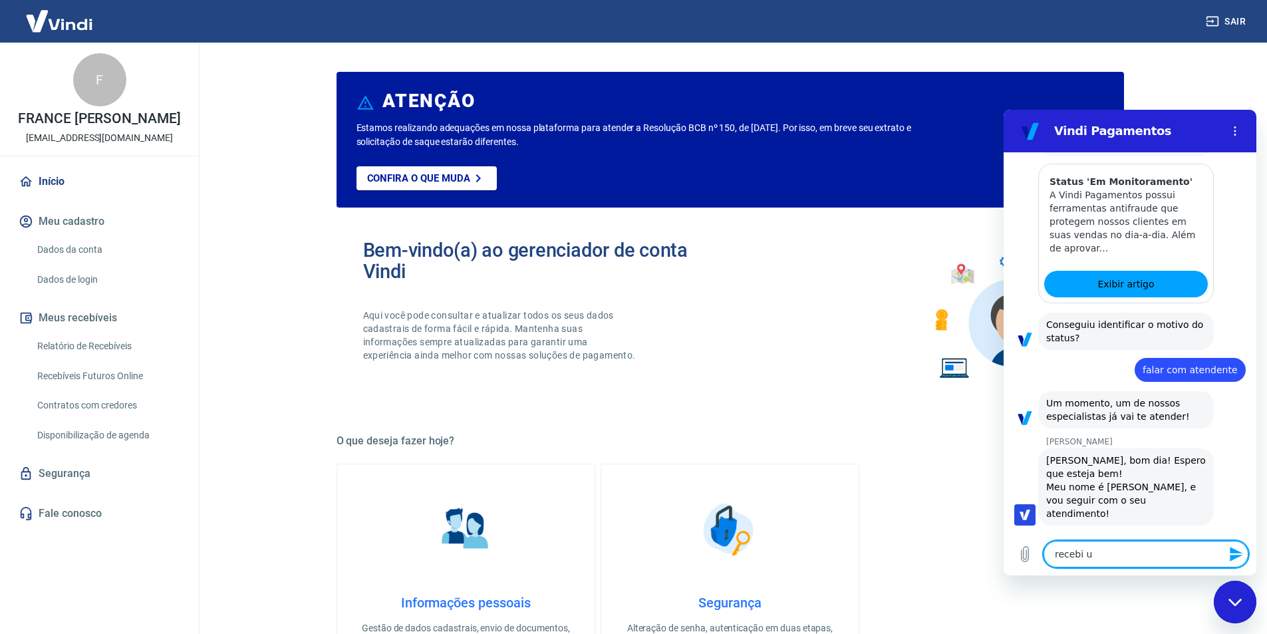
type textarea "x"
type textarea "recebi um"
type textarea "x"
type textarea "recebi um e"
type textarea "x"
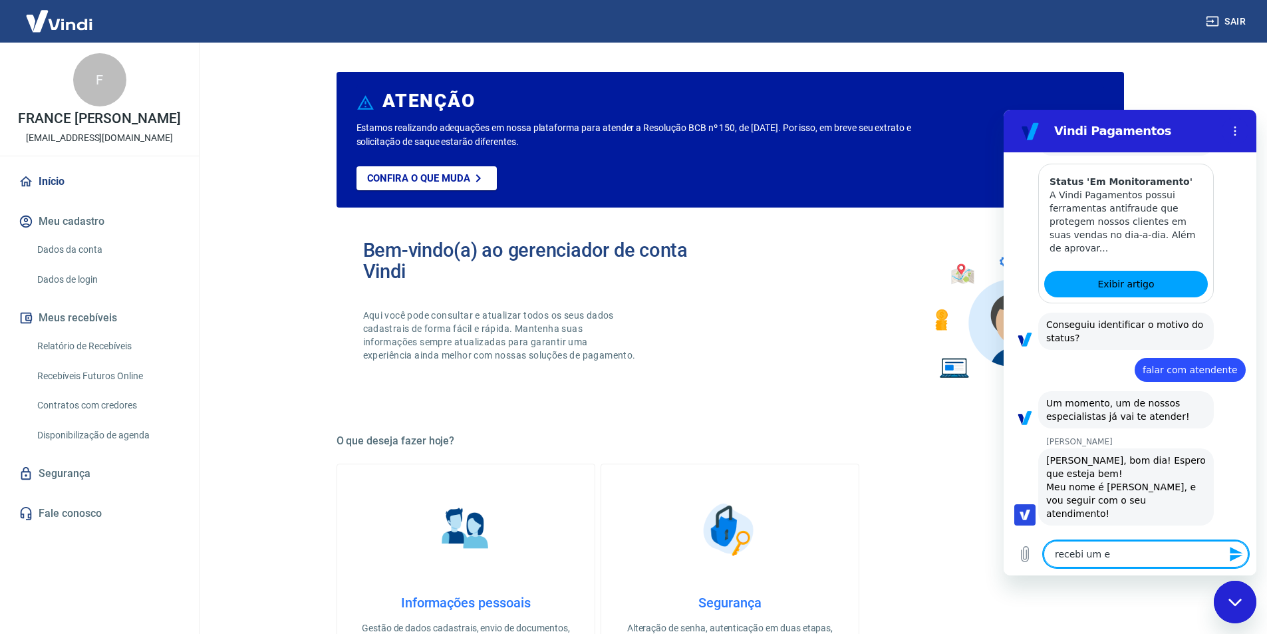
type textarea "recebi um em"
type textarea "x"
type textarea "recebi um ema"
type textarea "x"
type textarea "recebi um emai"
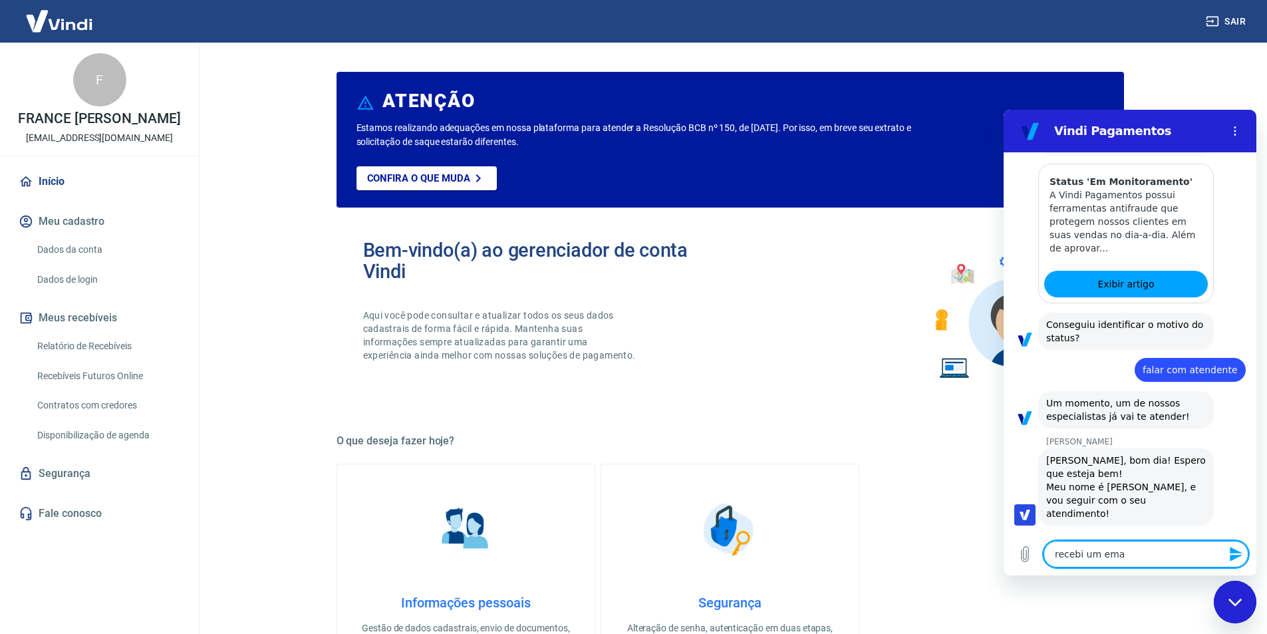
type textarea "x"
type textarea "recebi um email"
type textarea "x"
type textarea "recebi um email"
type textarea "x"
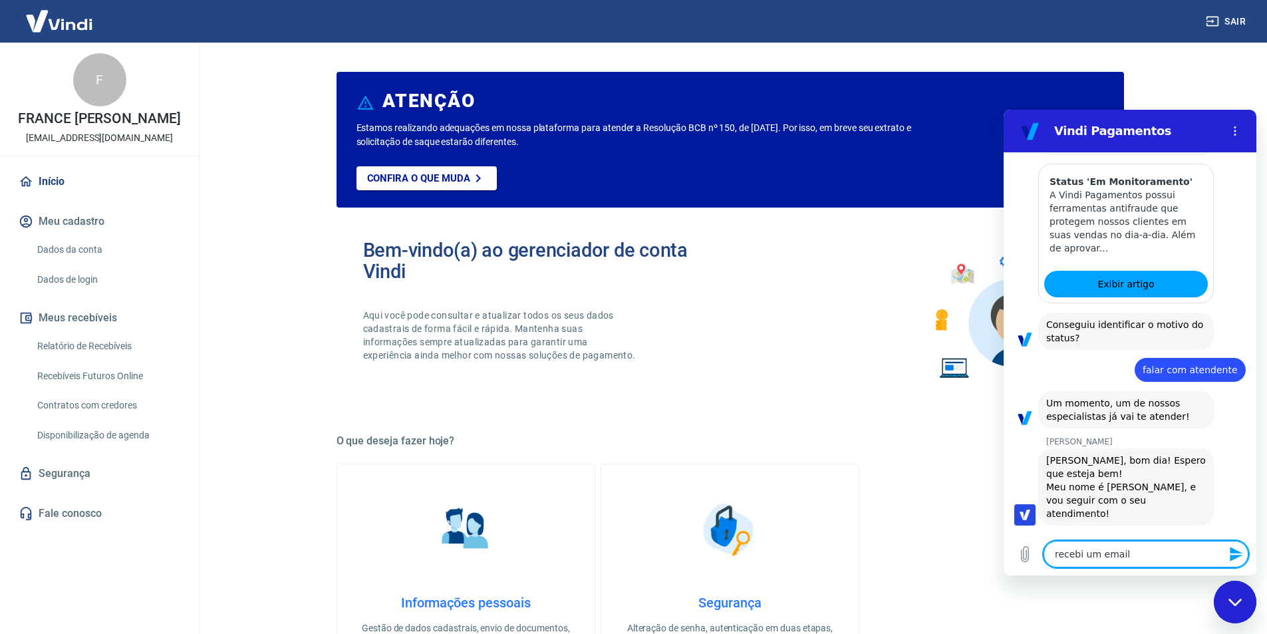
type textarea "recebi um email d"
type textarea "x"
type textarea "recebi um email de"
type textarea "x"
type textarea "recebi um email d"
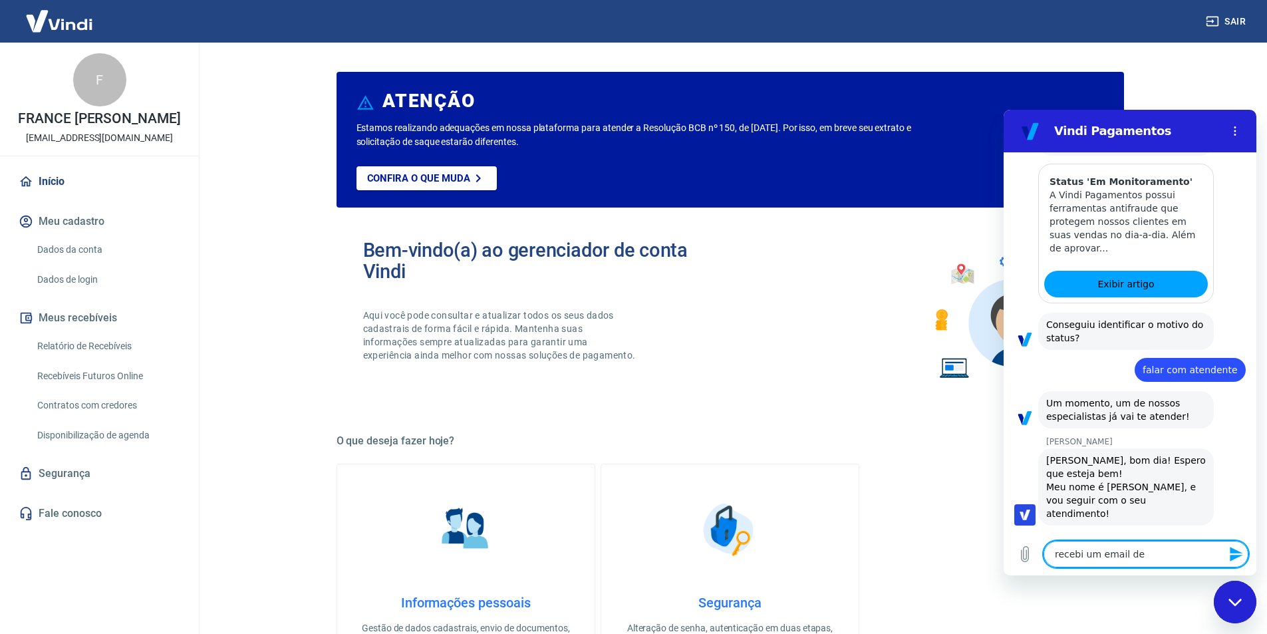
type textarea "x"
type textarea "recebi um email"
type textarea "x"
type textarea "recebi um email"
type textarea "x"
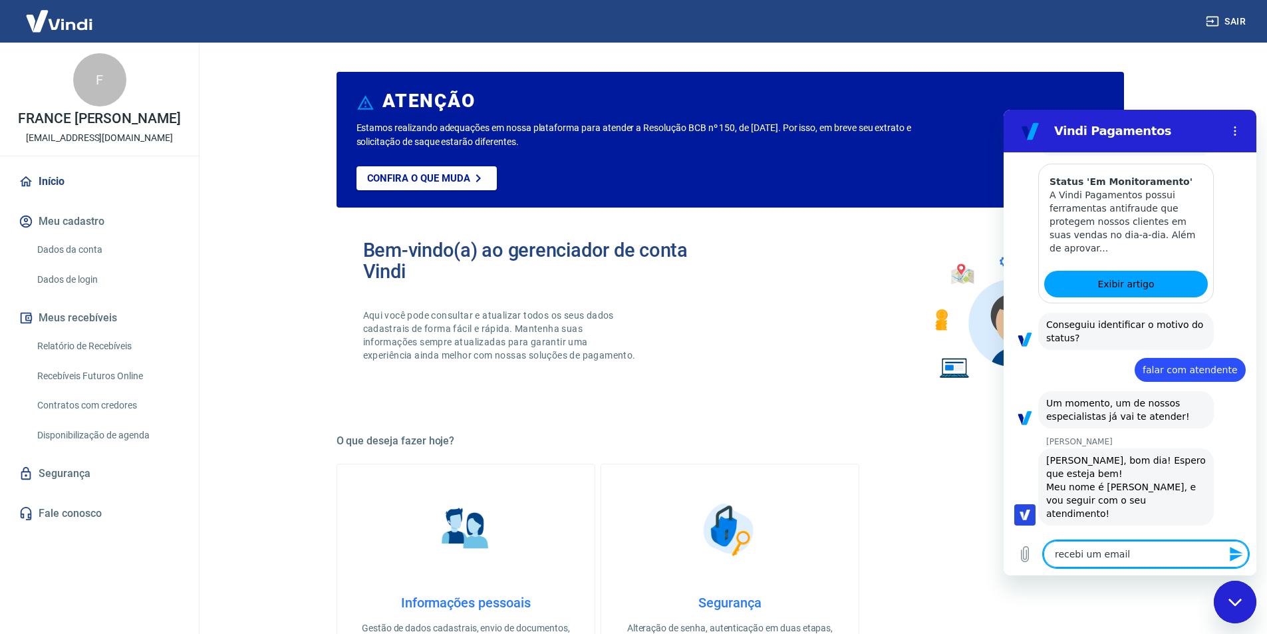
type textarea "recebi um email"
type textarea "x"
type textarea "recebi um email f"
type textarea "x"
type textarea "recebi um email fa"
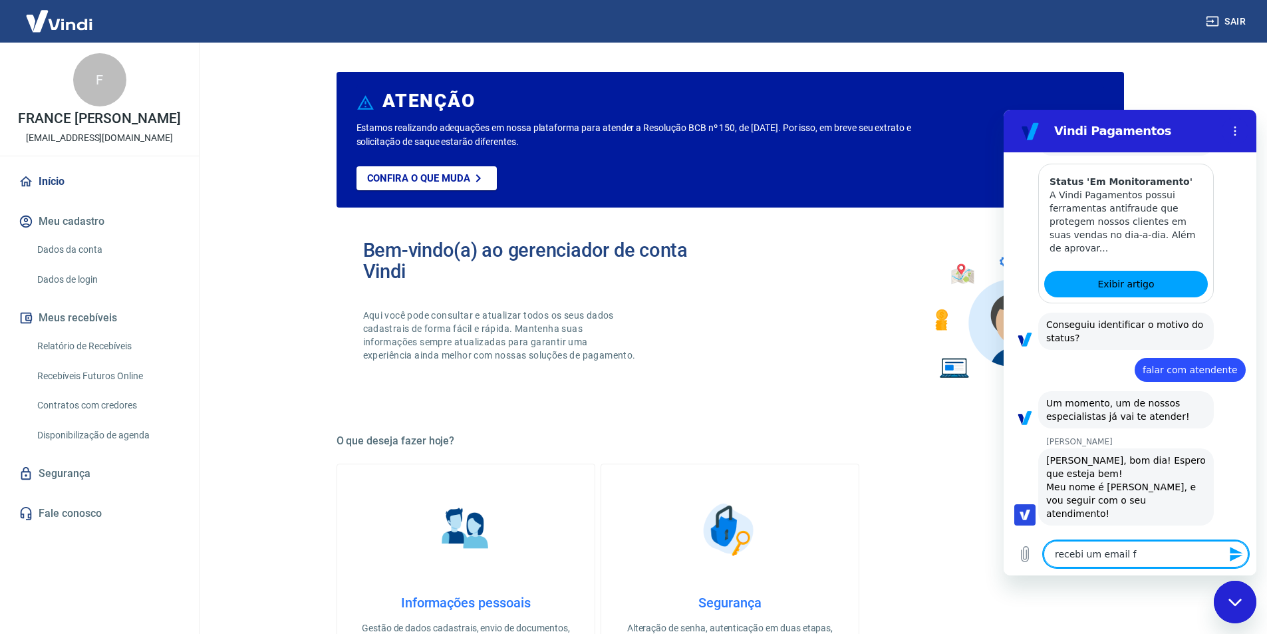
type textarea "x"
type textarea "recebi um email fal"
type textarea "x"
type textarea "recebi um email fala"
type textarea "x"
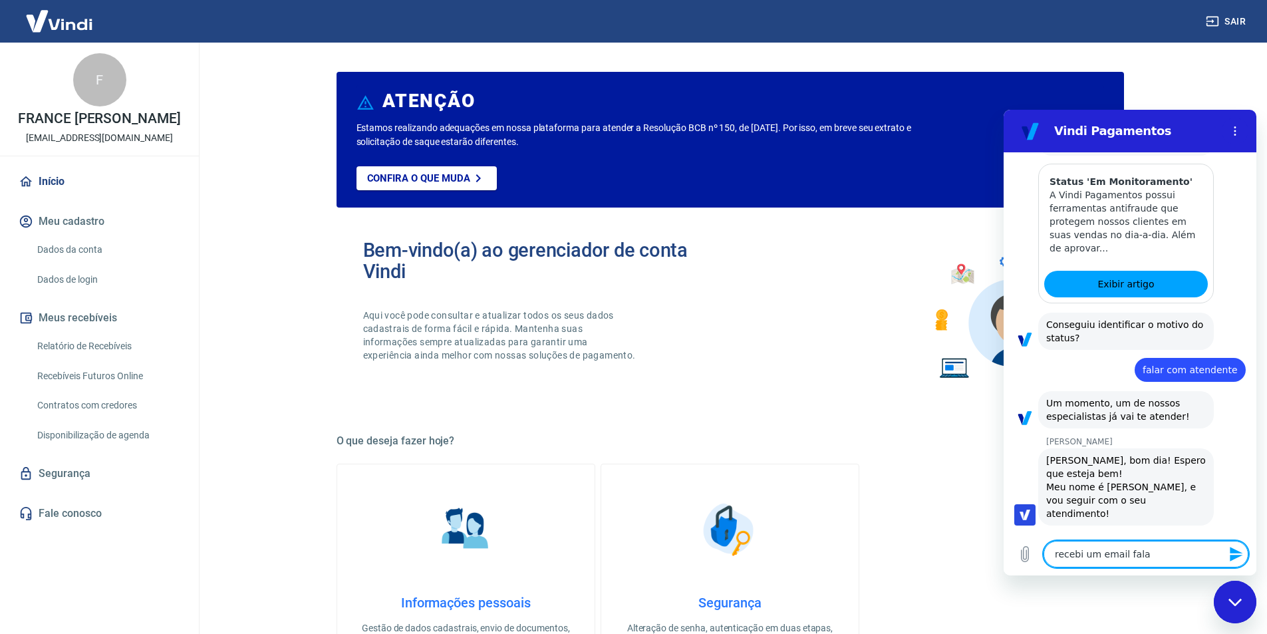
type textarea "recebi um email falan"
type textarea "x"
type textarea "recebi um email faland"
type textarea "x"
type textarea "recebi um email falando"
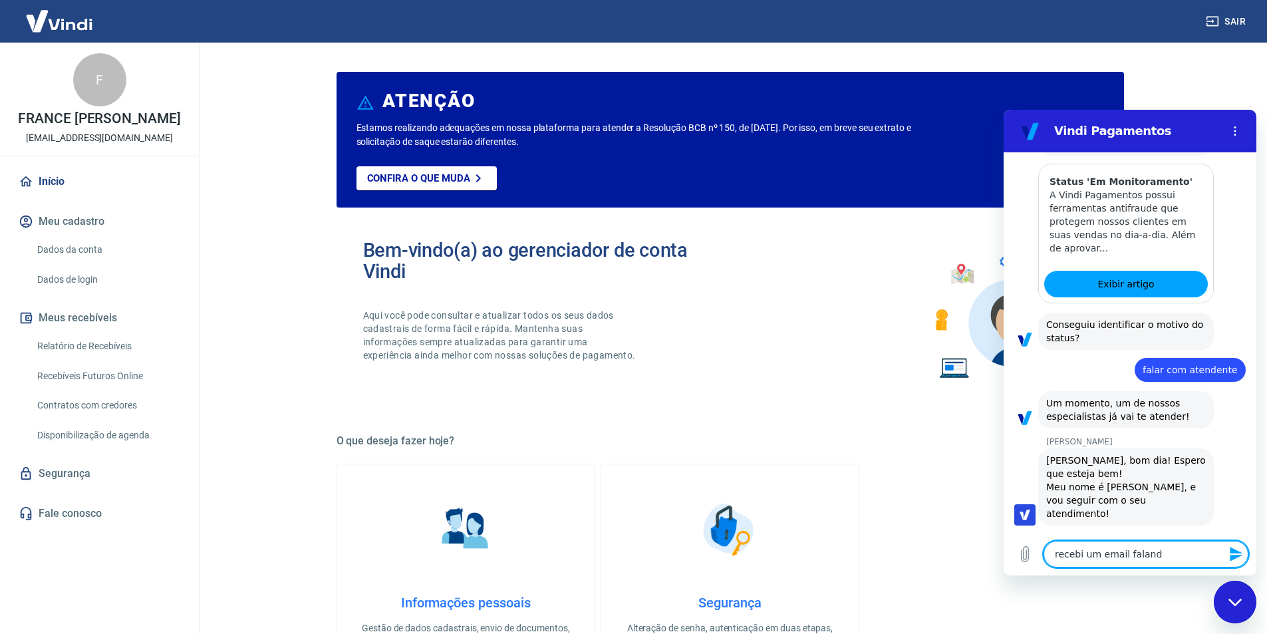
type textarea "x"
type textarea "recebi um email falando"
type textarea "x"
type textarea "recebi um email falando a"
type textarea "x"
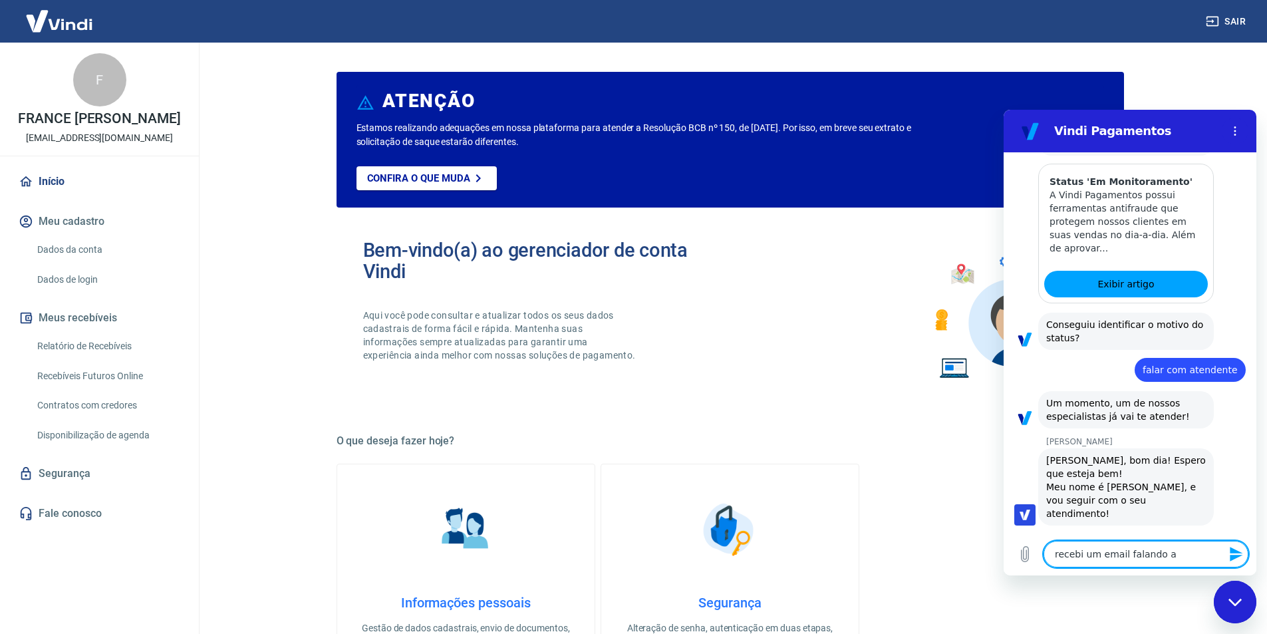
type textarea "recebi um email falando as"
type textarea "x"
type textarea "recebi um email falando ass"
type textarea "x"
type textarea "recebi um email falando assi"
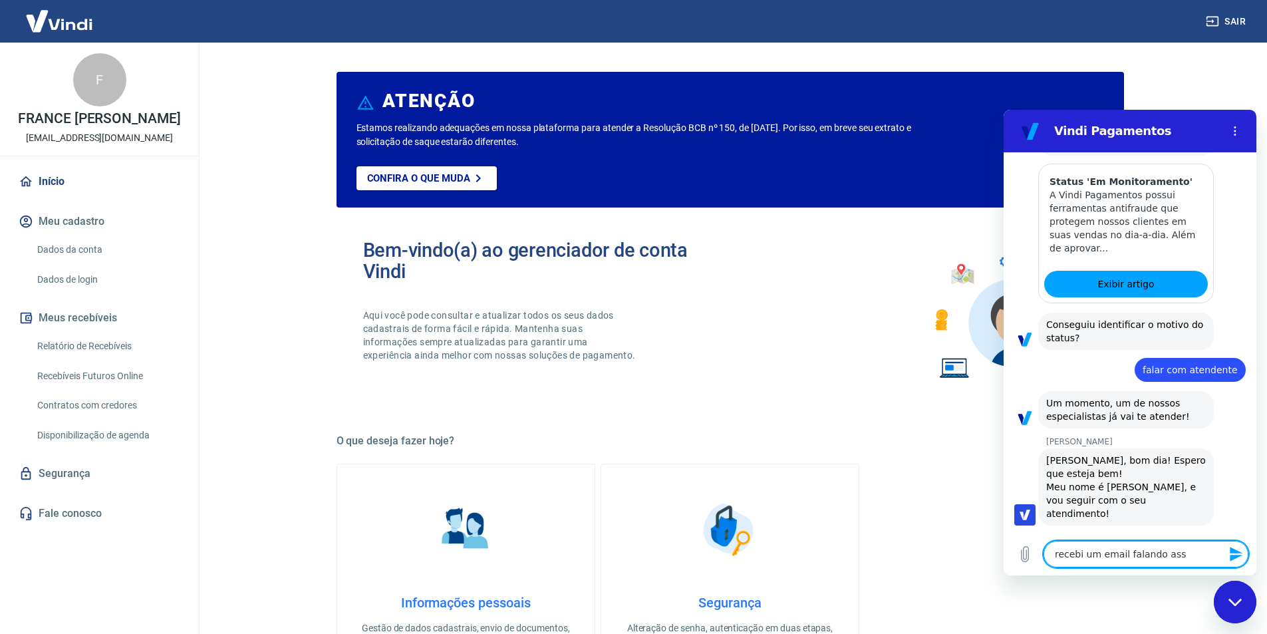
type textarea "x"
type textarea "recebi um email falando assim"
type textarea "x"
type textarea "recebi um email falando assim:"
type textarea "x"
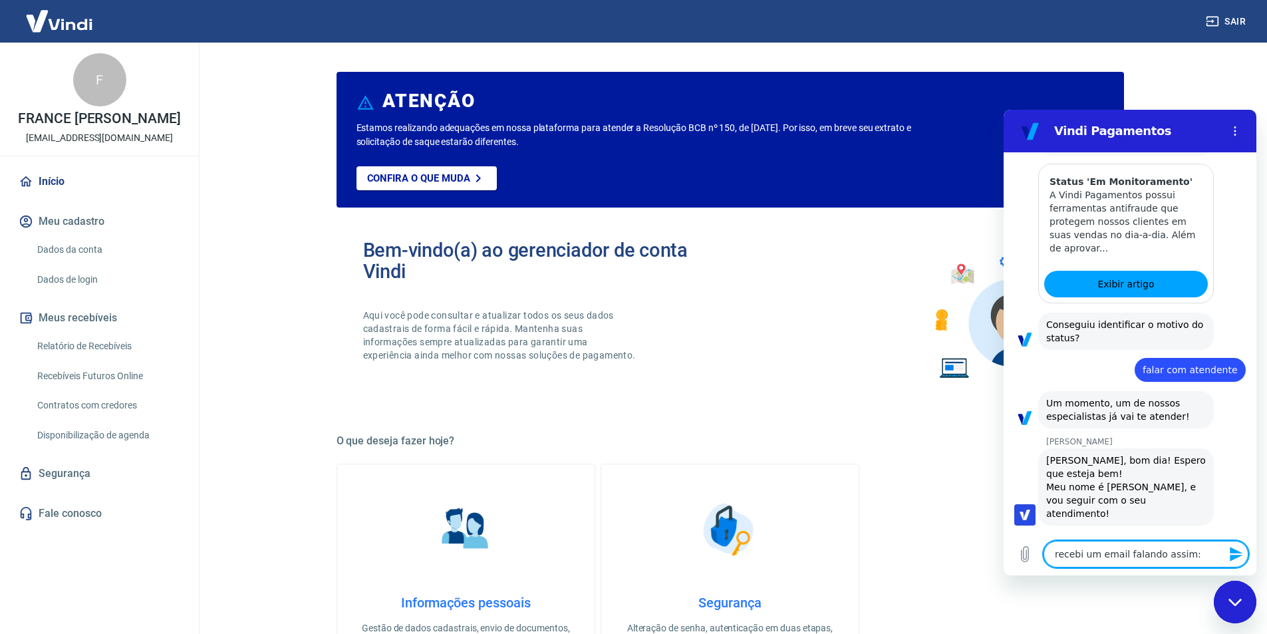
type textarea "recebi um email falando assim:"
type textarea "x"
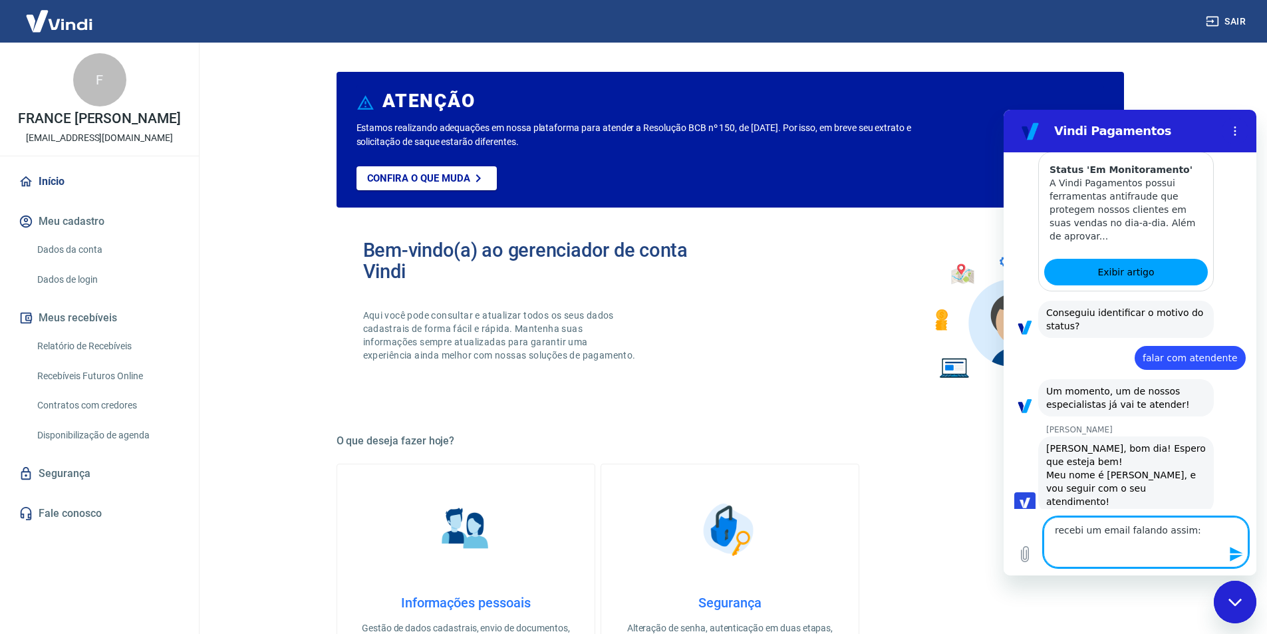
scroll to position [952, 0]
paste textarea "ABERTURA DE DISPUTA PEDIDO: 87"
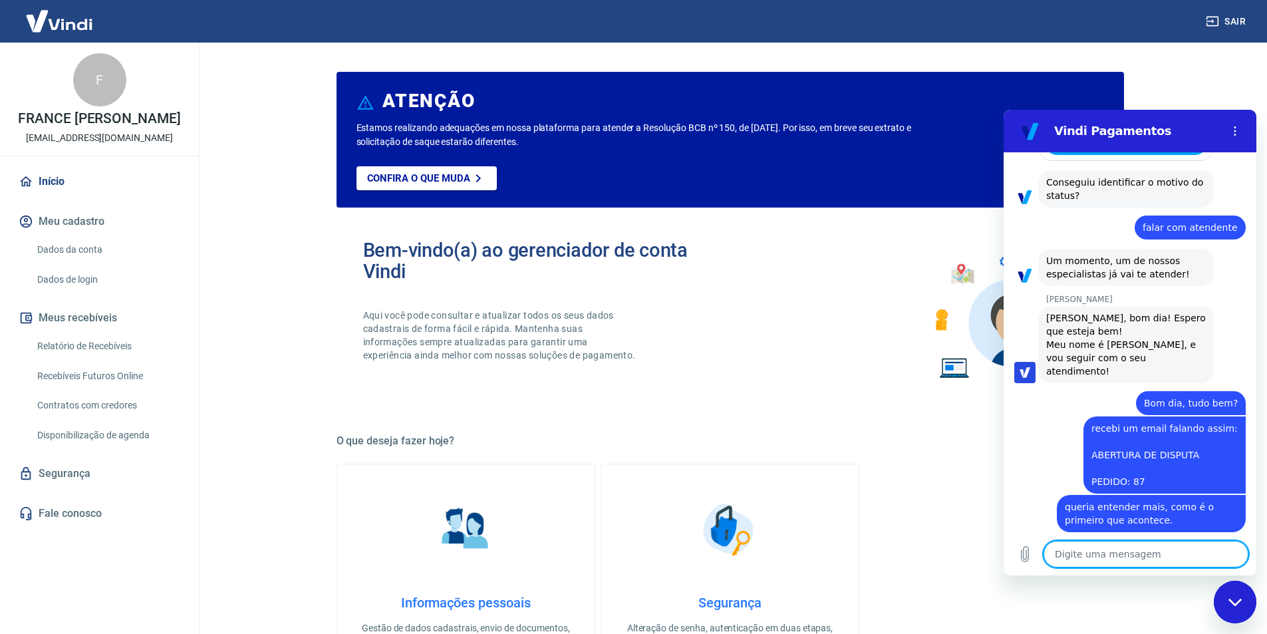
scroll to position [1113, 0]
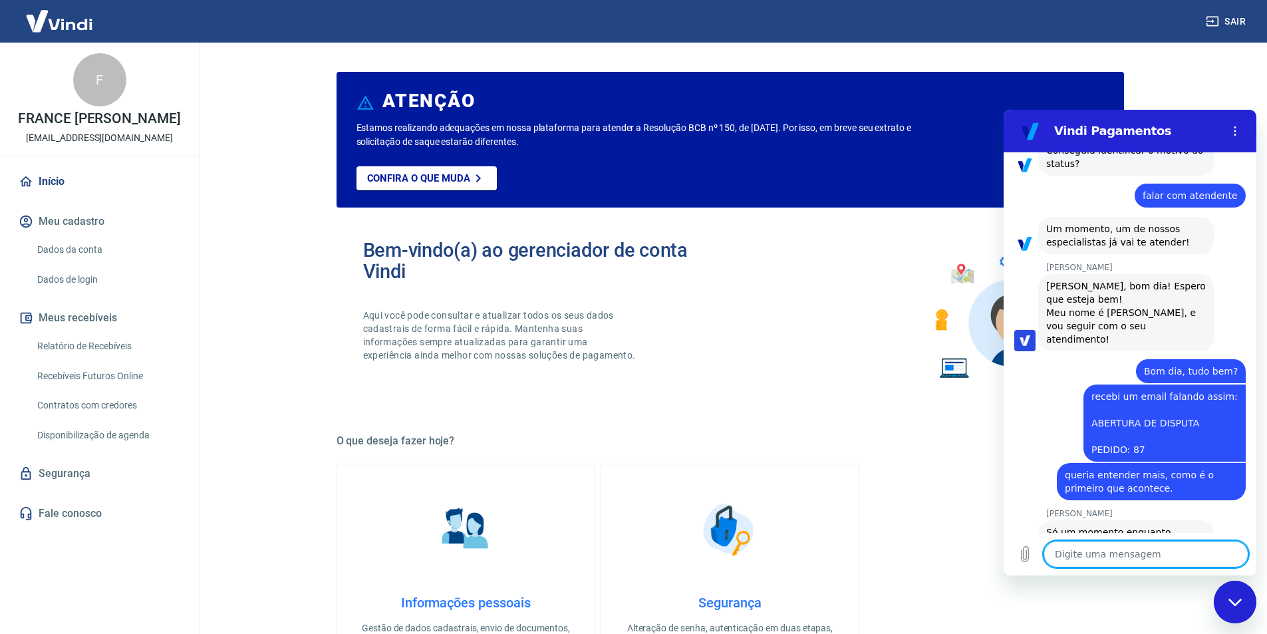
click at [41, 187] on link "Início" at bounding box center [99, 181] width 167 height 29
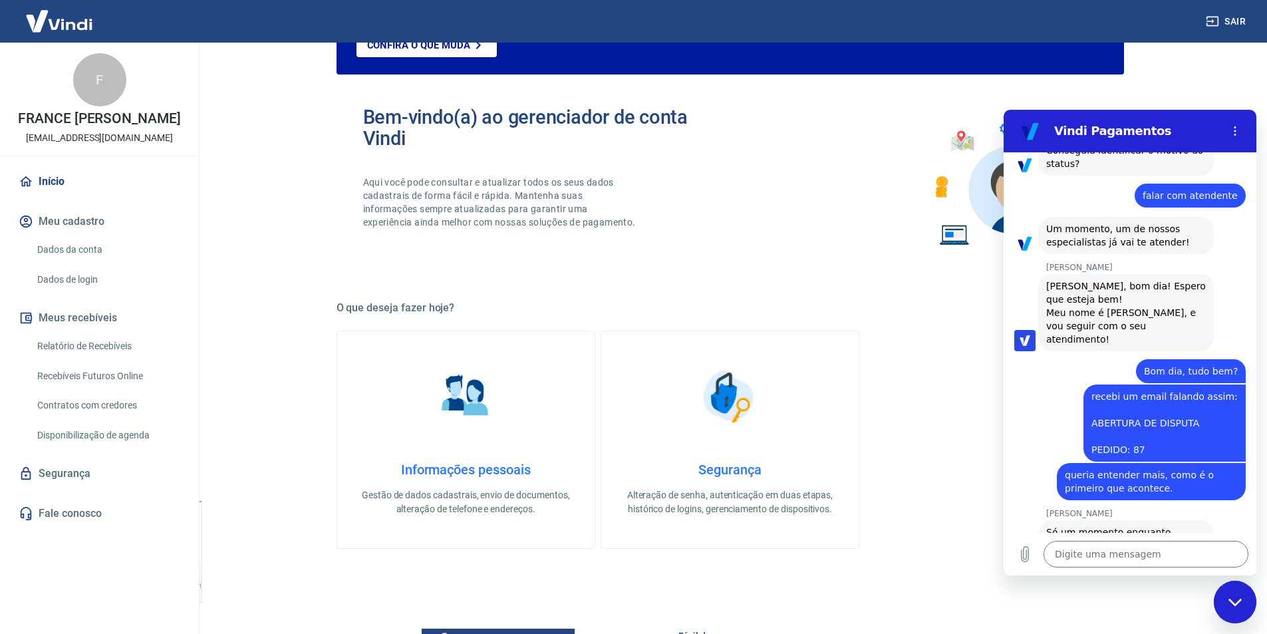
scroll to position [0, 0]
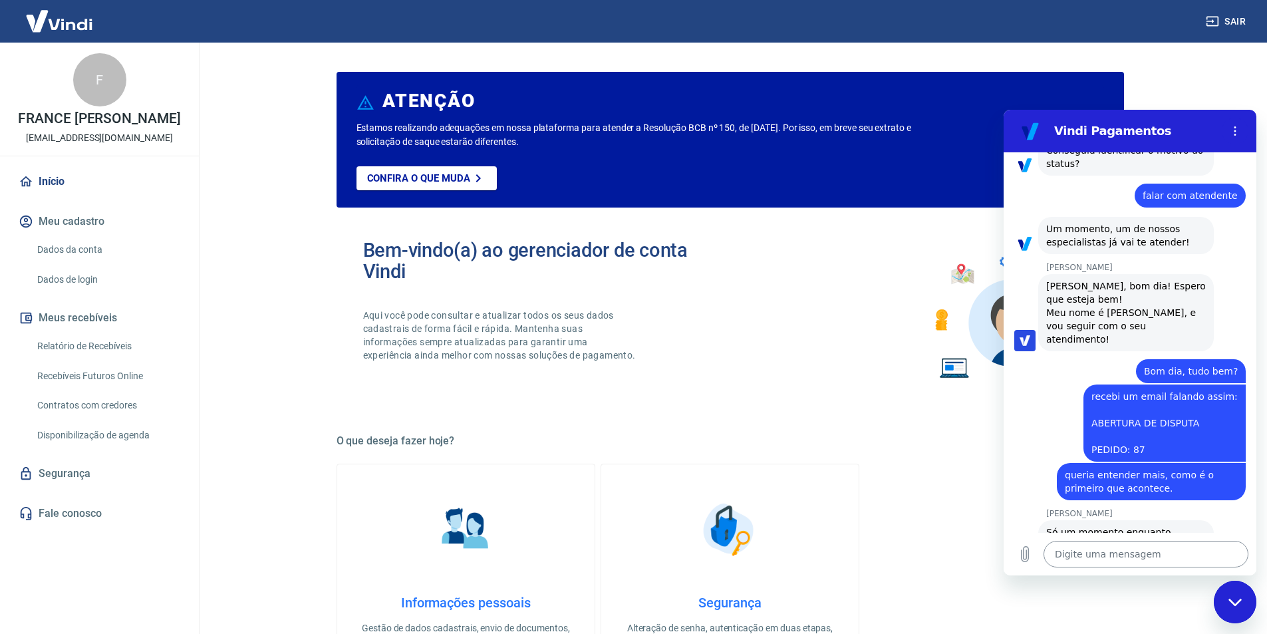
click at [1156, 559] on textarea at bounding box center [1146, 554] width 205 height 27
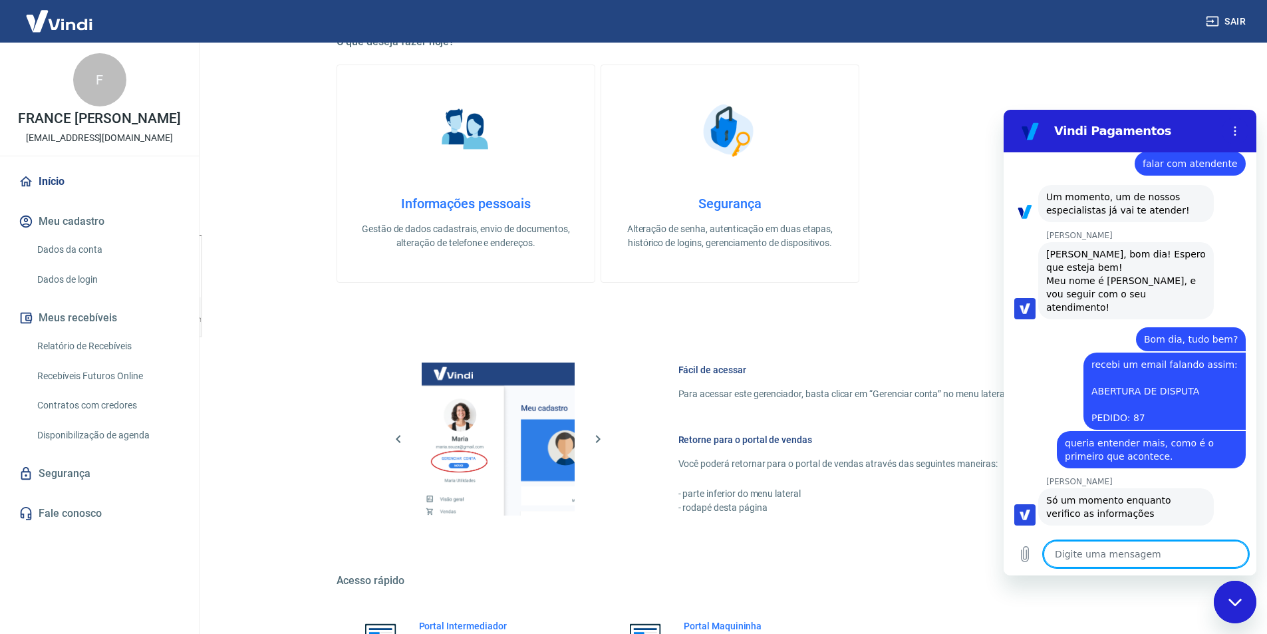
scroll to position [541, 0]
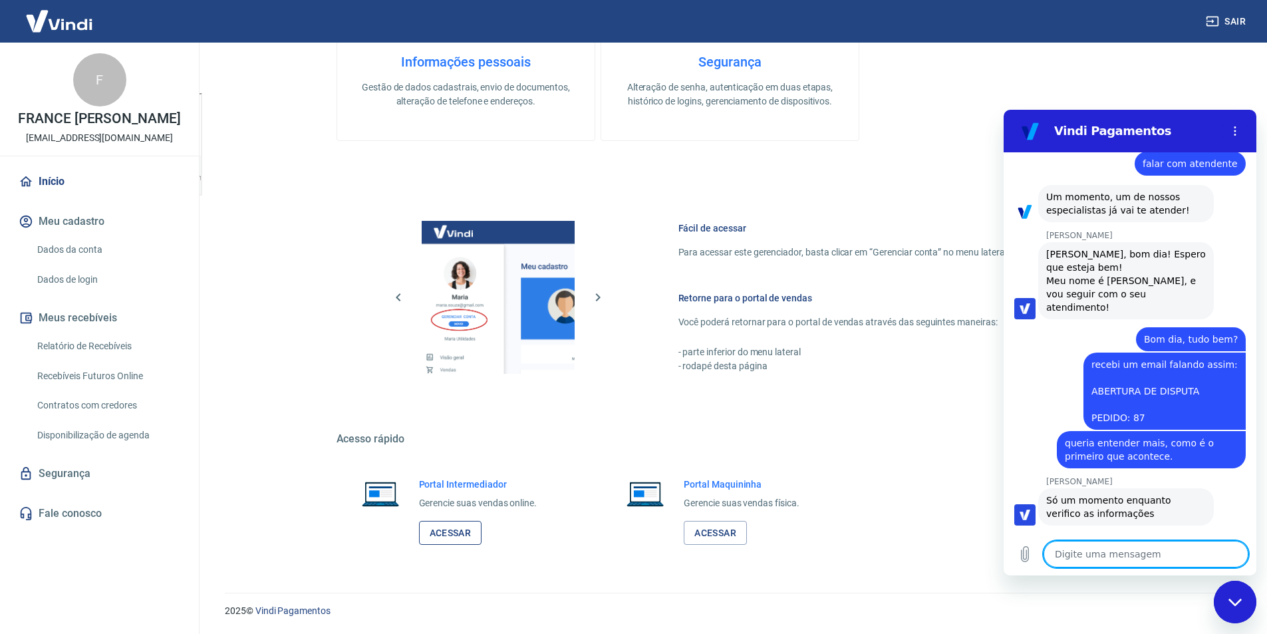
click at [444, 537] on link "Acessar" at bounding box center [450, 533] width 63 height 25
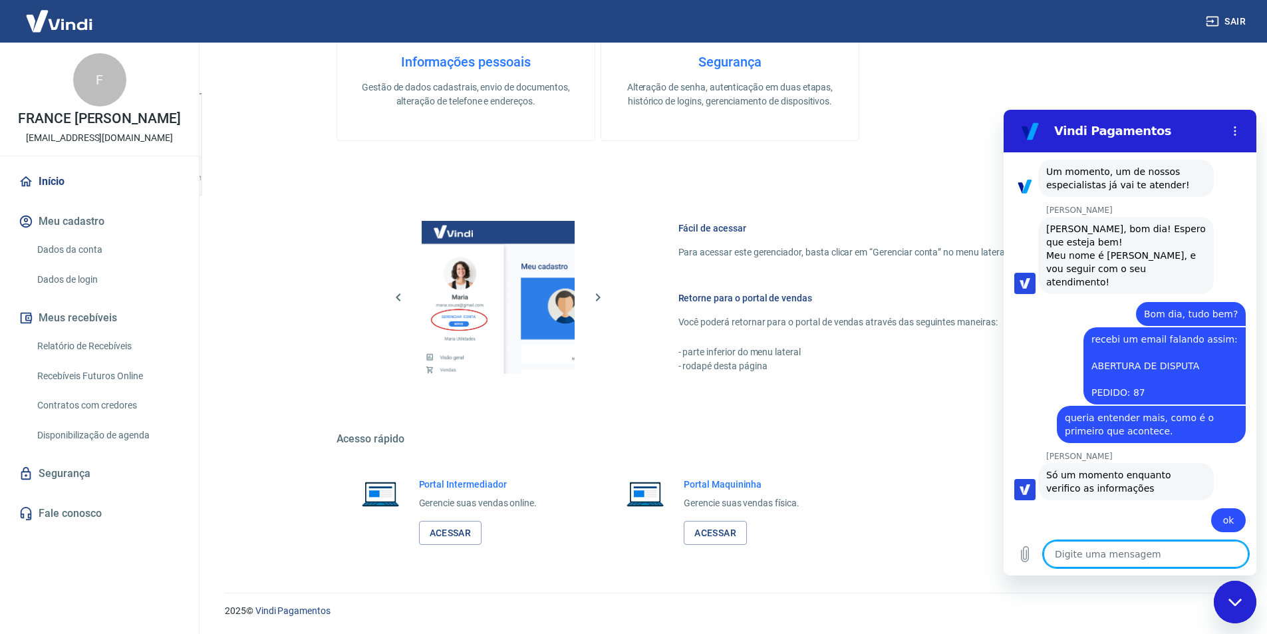
scroll to position [1242, 0]
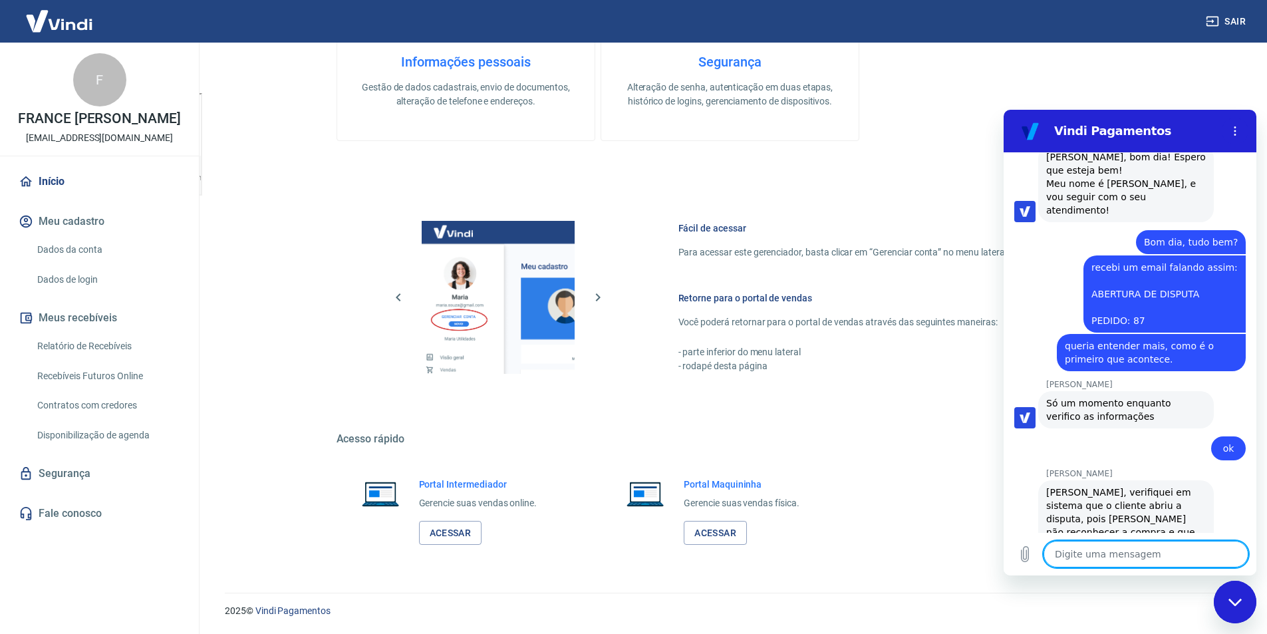
click at [1104, 544] on textarea at bounding box center [1146, 554] width 205 height 27
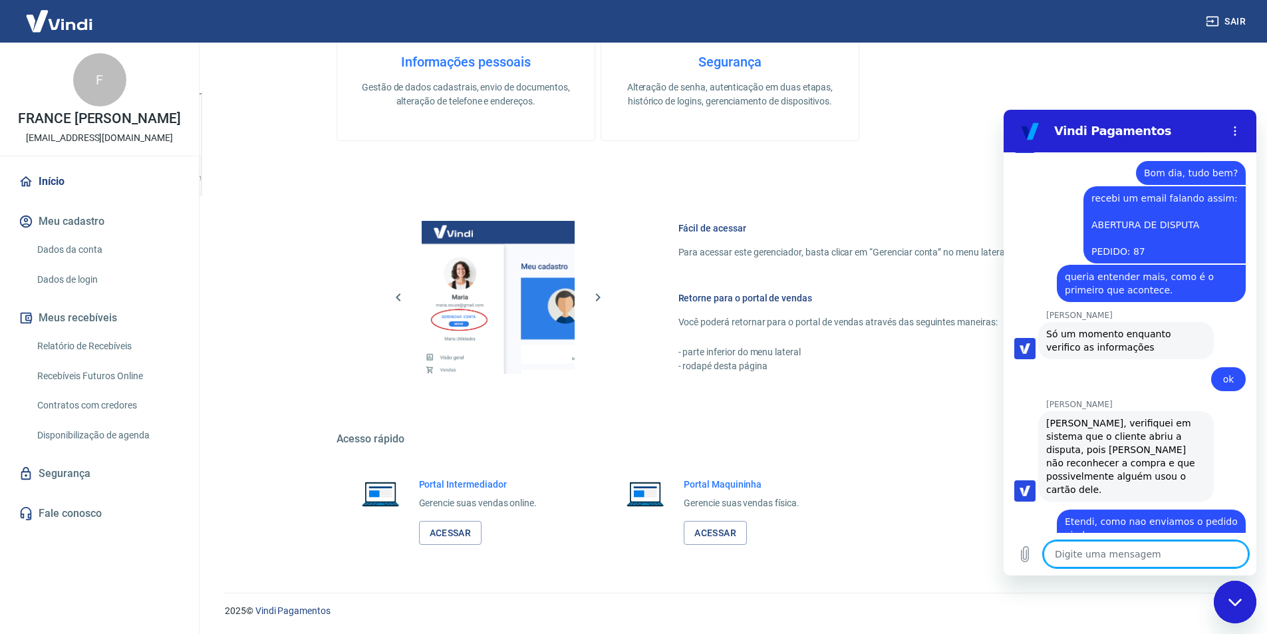
scroll to position [1314, 0]
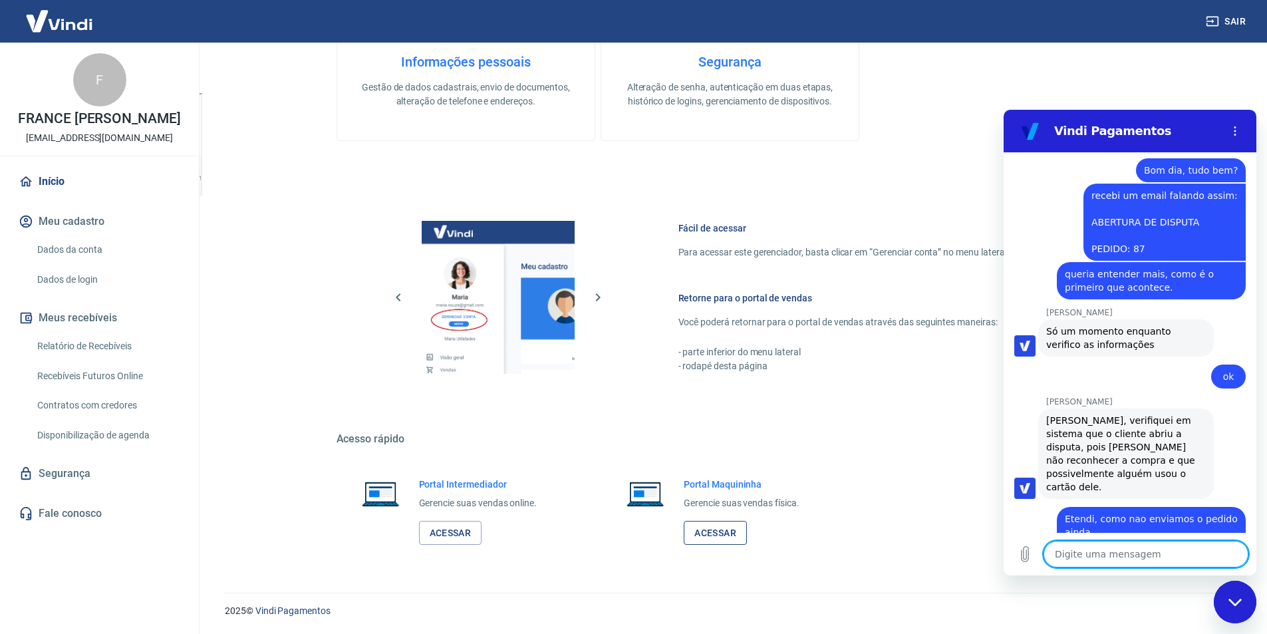
click at [716, 535] on link "Acessar" at bounding box center [715, 533] width 63 height 25
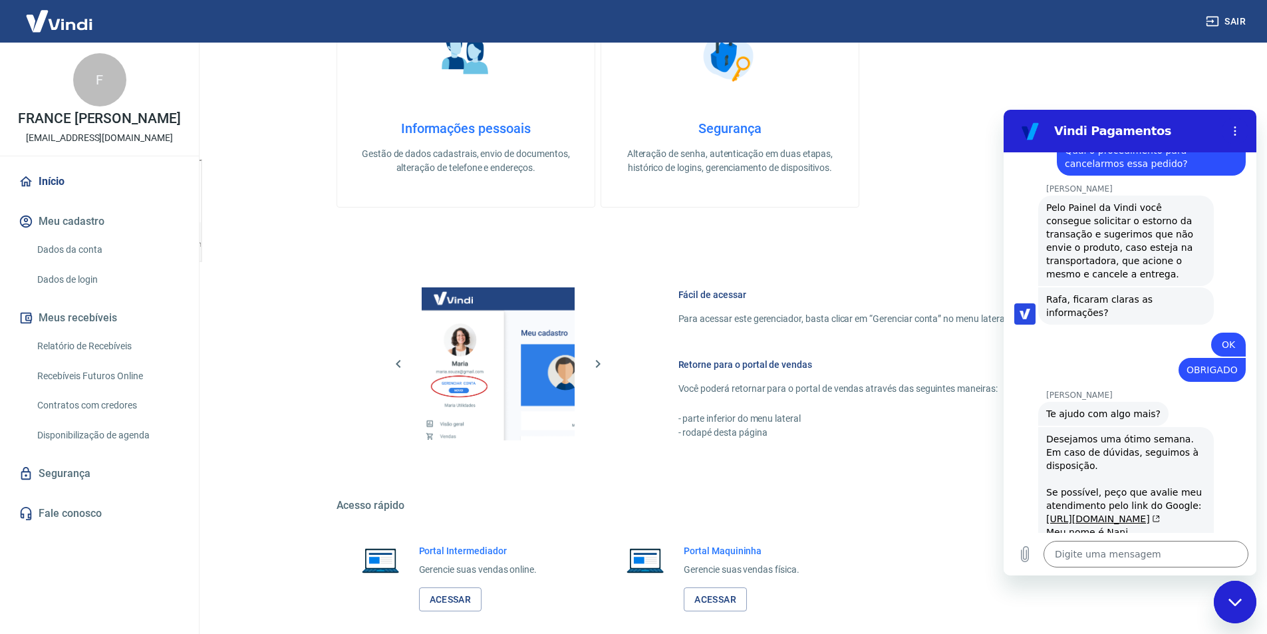
scroll to position [1576, 0]
